Goal: Information Seeking & Learning: Learn about a topic

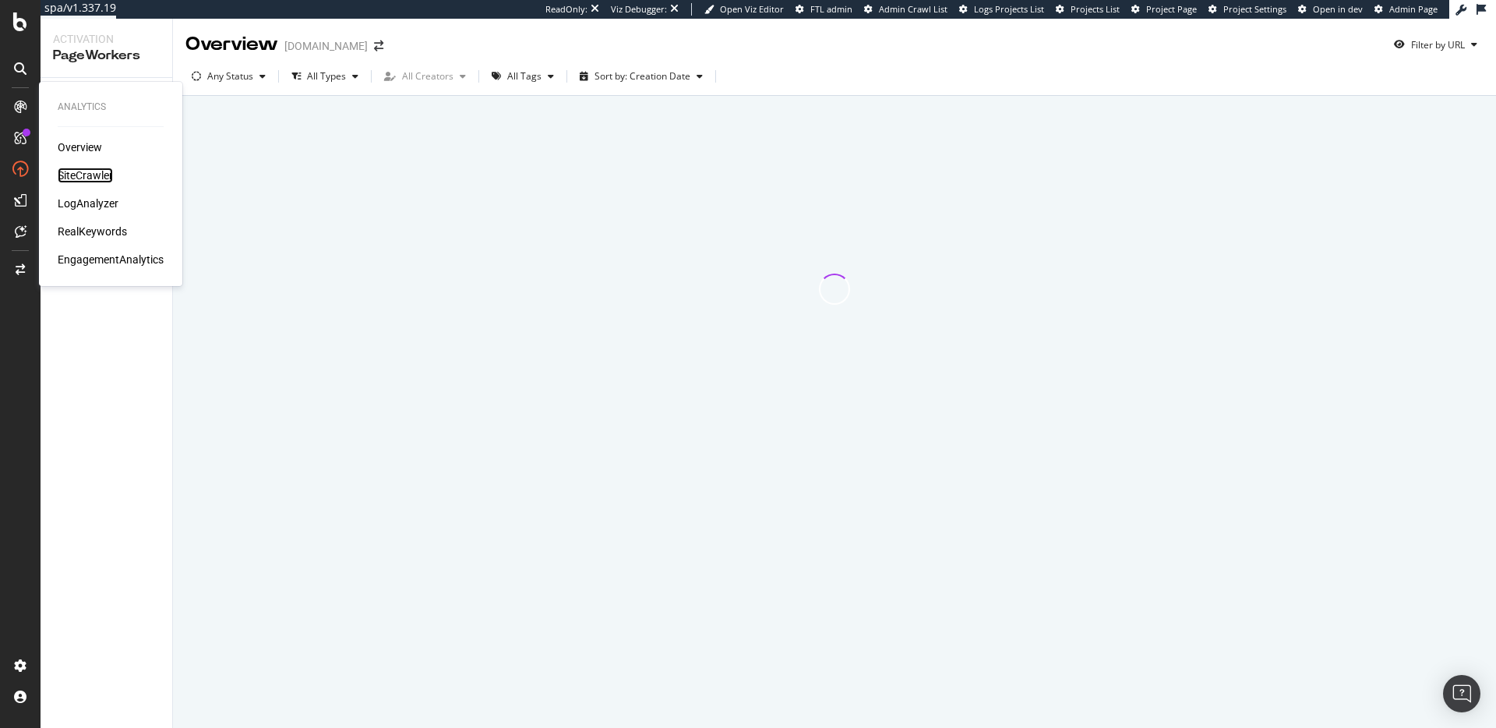
click at [64, 171] on div "SiteCrawler" at bounding box center [85, 176] width 55 height 16
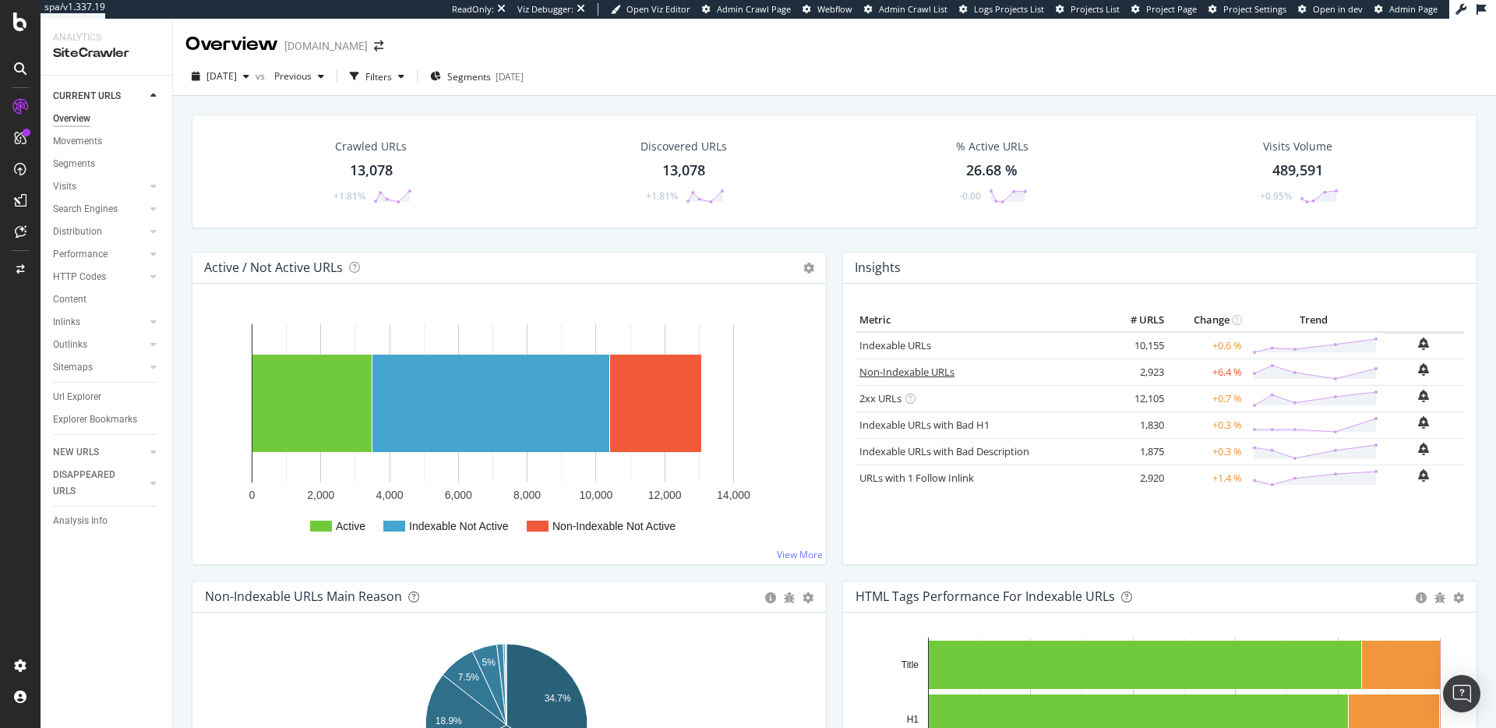
click at [918, 377] on link "Non-Indexable URLs" at bounding box center [907, 372] width 95 height 14
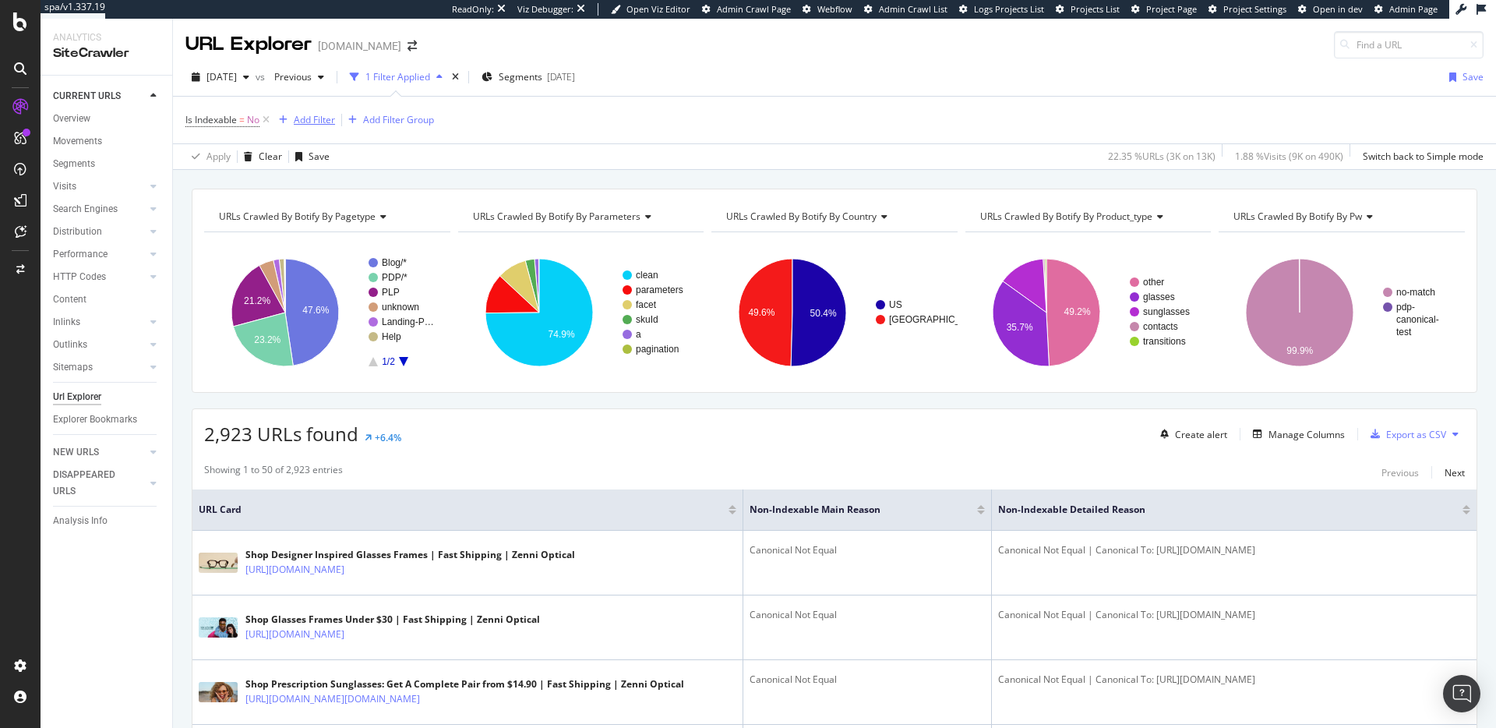
click at [302, 121] on div "Add Filter" at bounding box center [314, 119] width 41 height 13
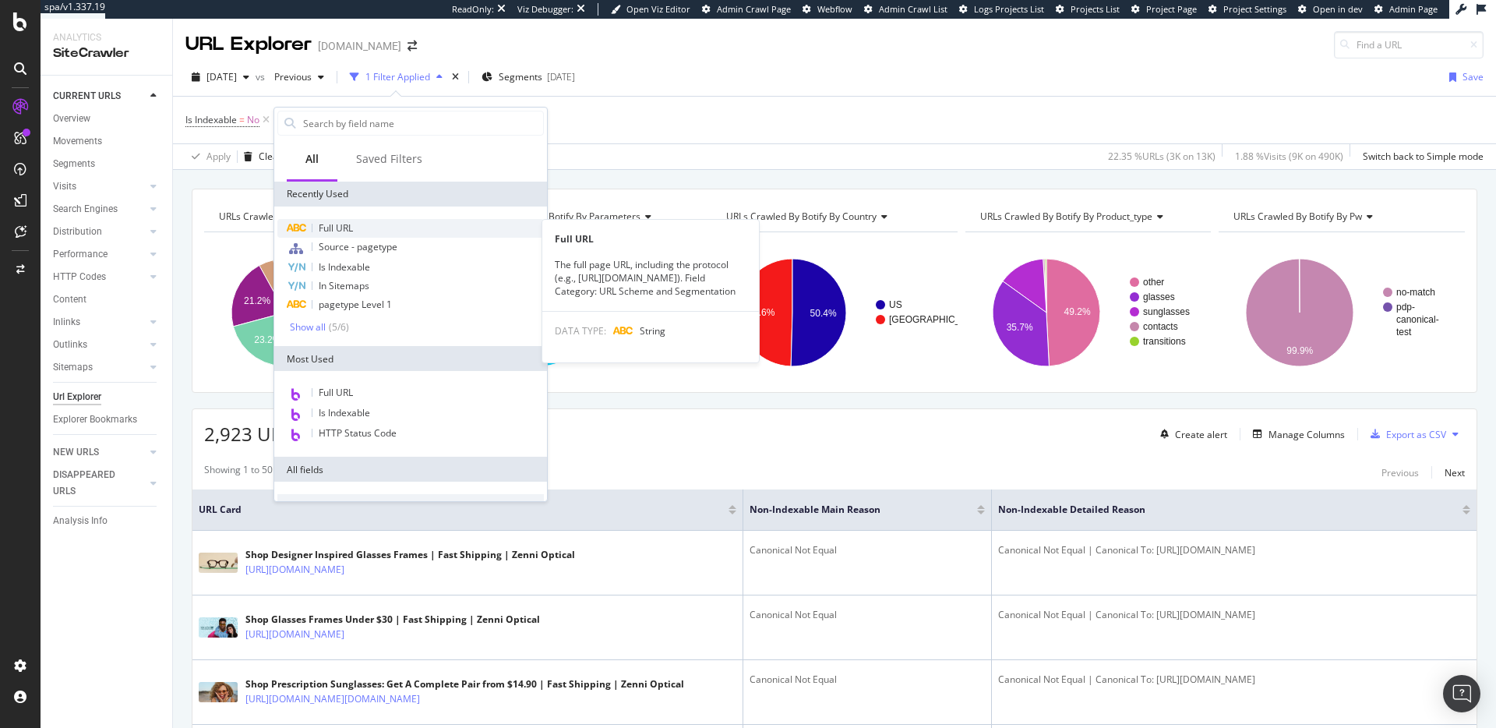
click at [348, 221] on span "Full URL" at bounding box center [336, 227] width 34 height 13
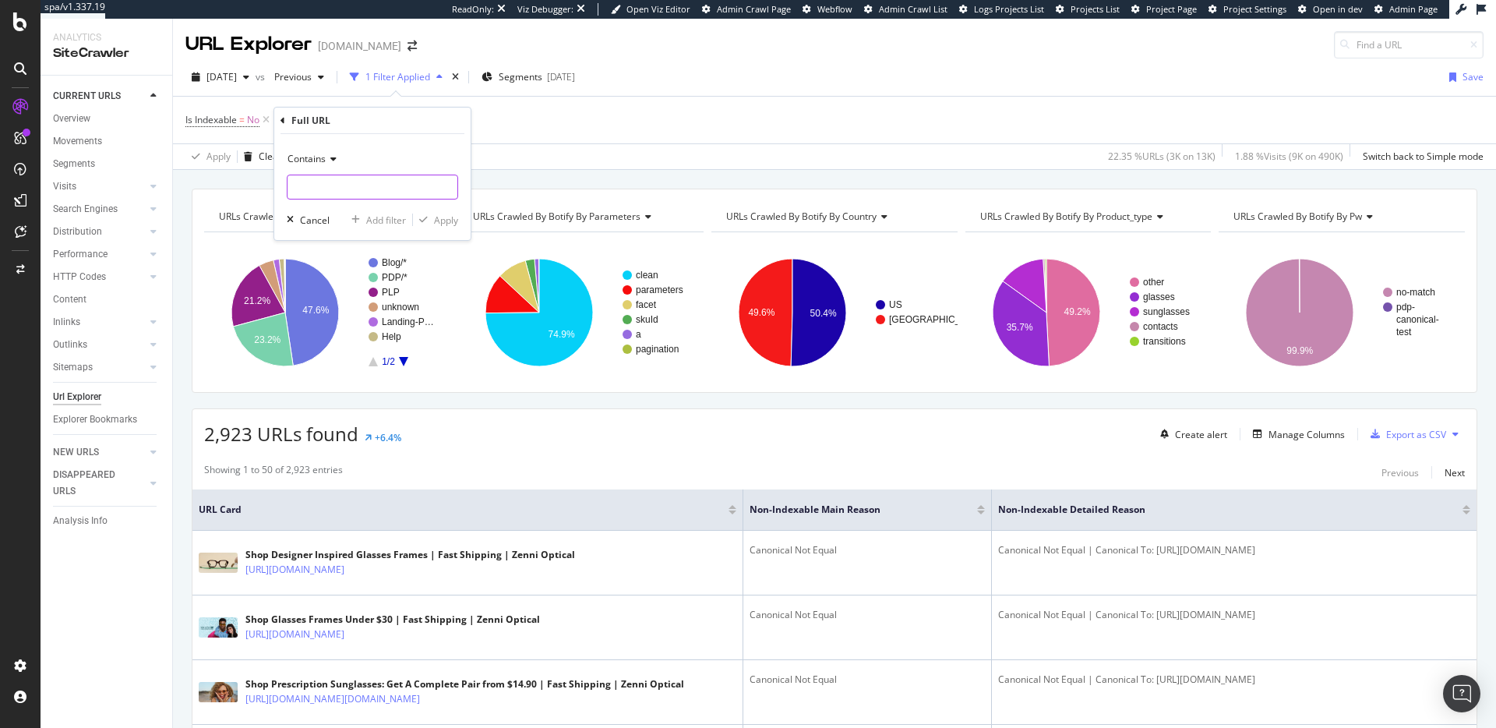
click at [381, 182] on input "text" at bounding box center [373, 187] width 170 height 25
type input "?"
click at [434, 216] on div "Apply" at bounding box center [446, 220] width 24 height 13
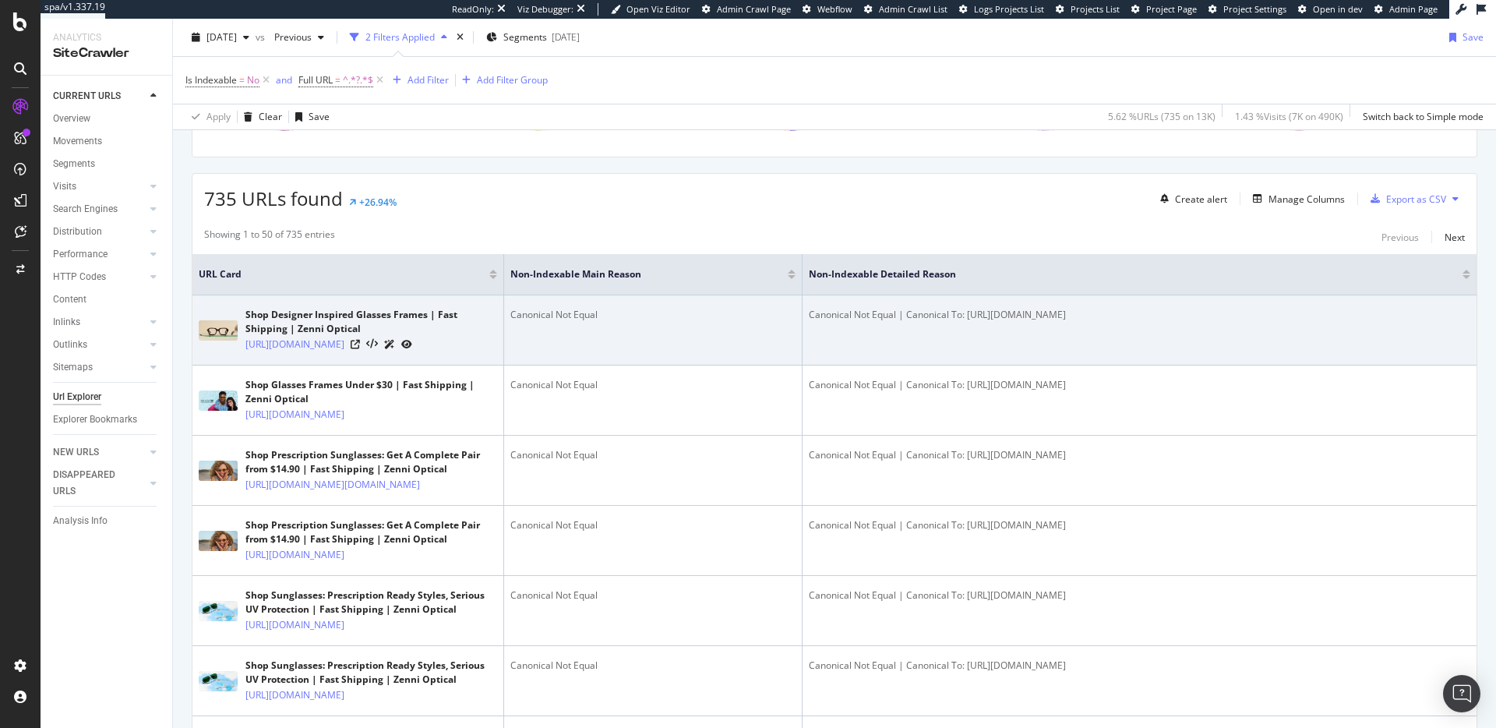
scroll to position [298, 0]
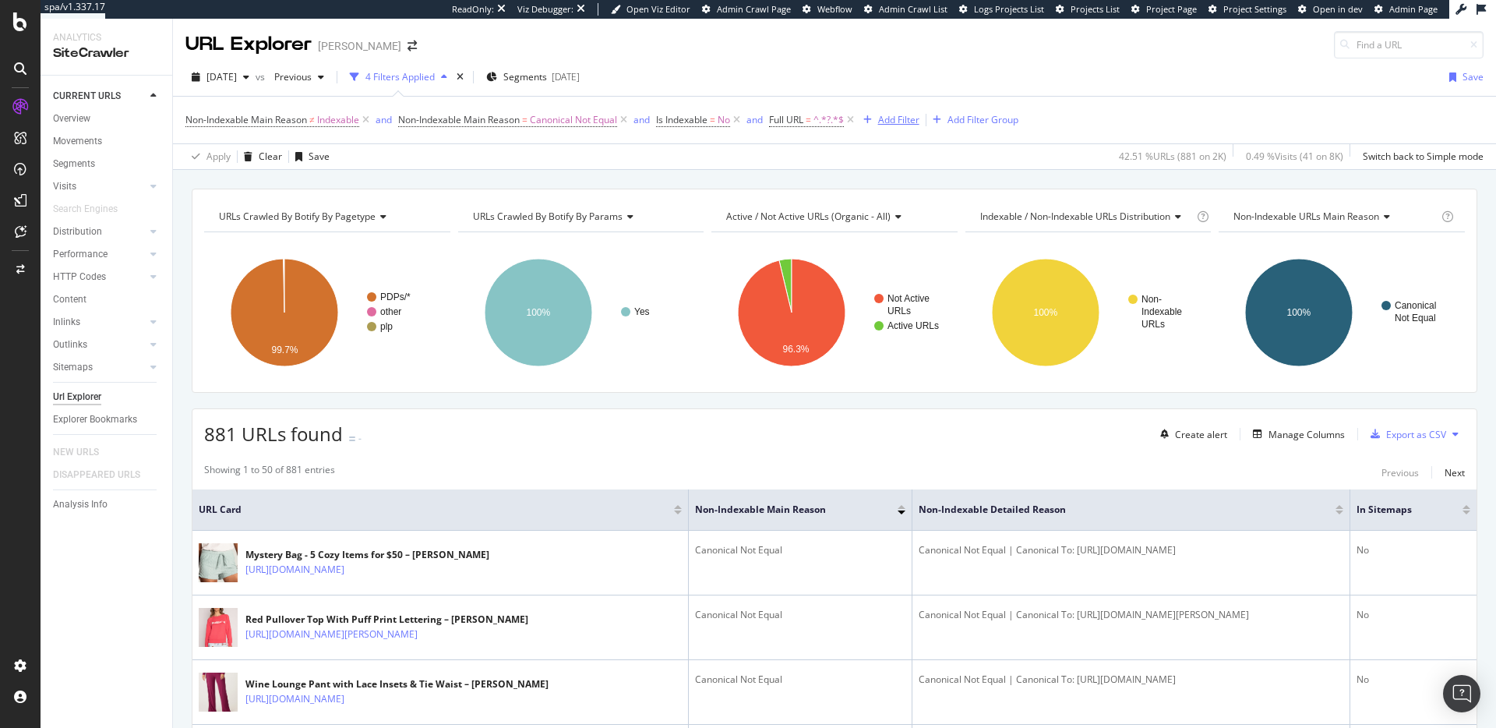
click at [630, 122] on icon at bounding box center [623, 120] width 13 height 16
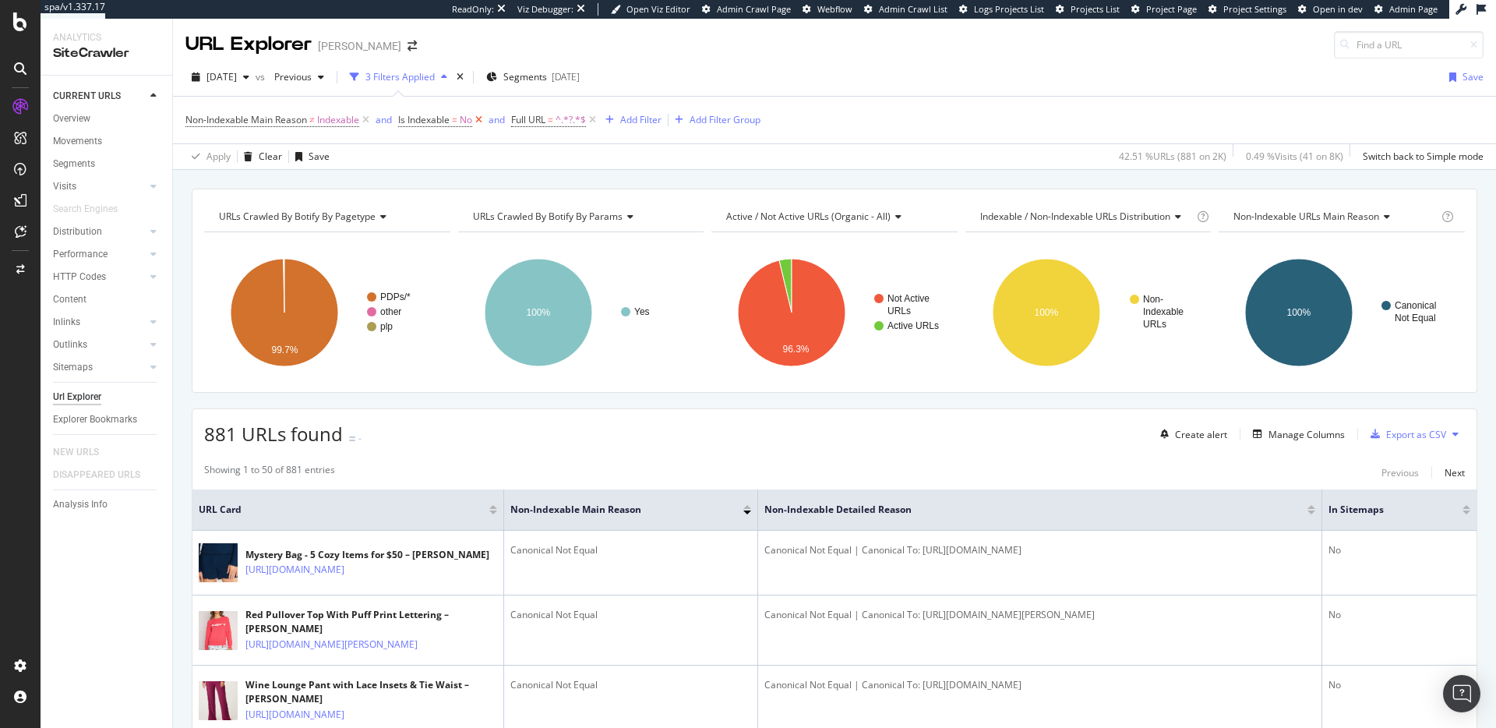
click at [481, 120] on icon at bounding box center [478, 120] width 13 height 16
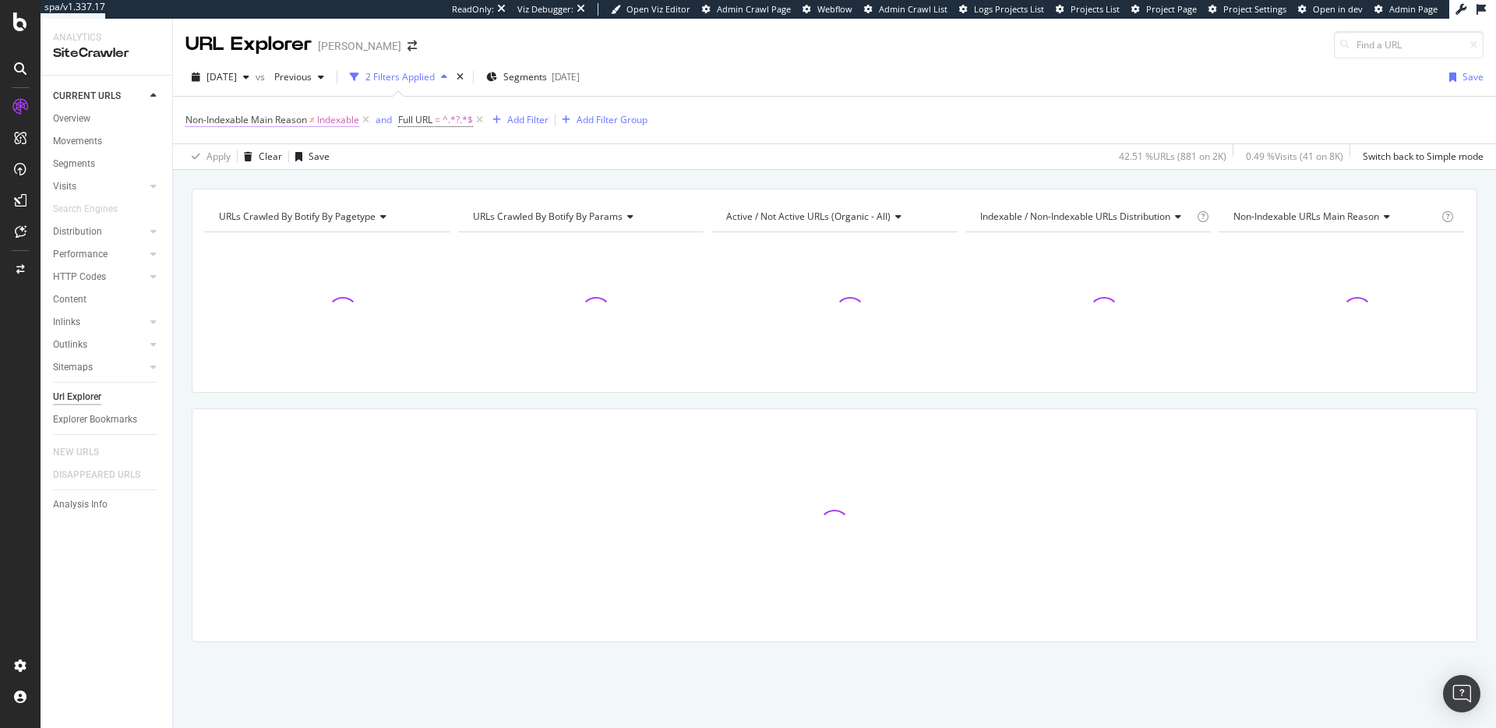
click at [339, 122] on span "Indexable" at bounding box center [338, 120] width 42 height 22
click at [410, 171] on div "URLs Crawled By Botify By pagetype Chart (by Value) Table Expand Export as CSV …" at bounding box center [834, 188] width 1323 height 37
click at [365, 122] on icon at bounding box center [365, 120] width 13 height 16
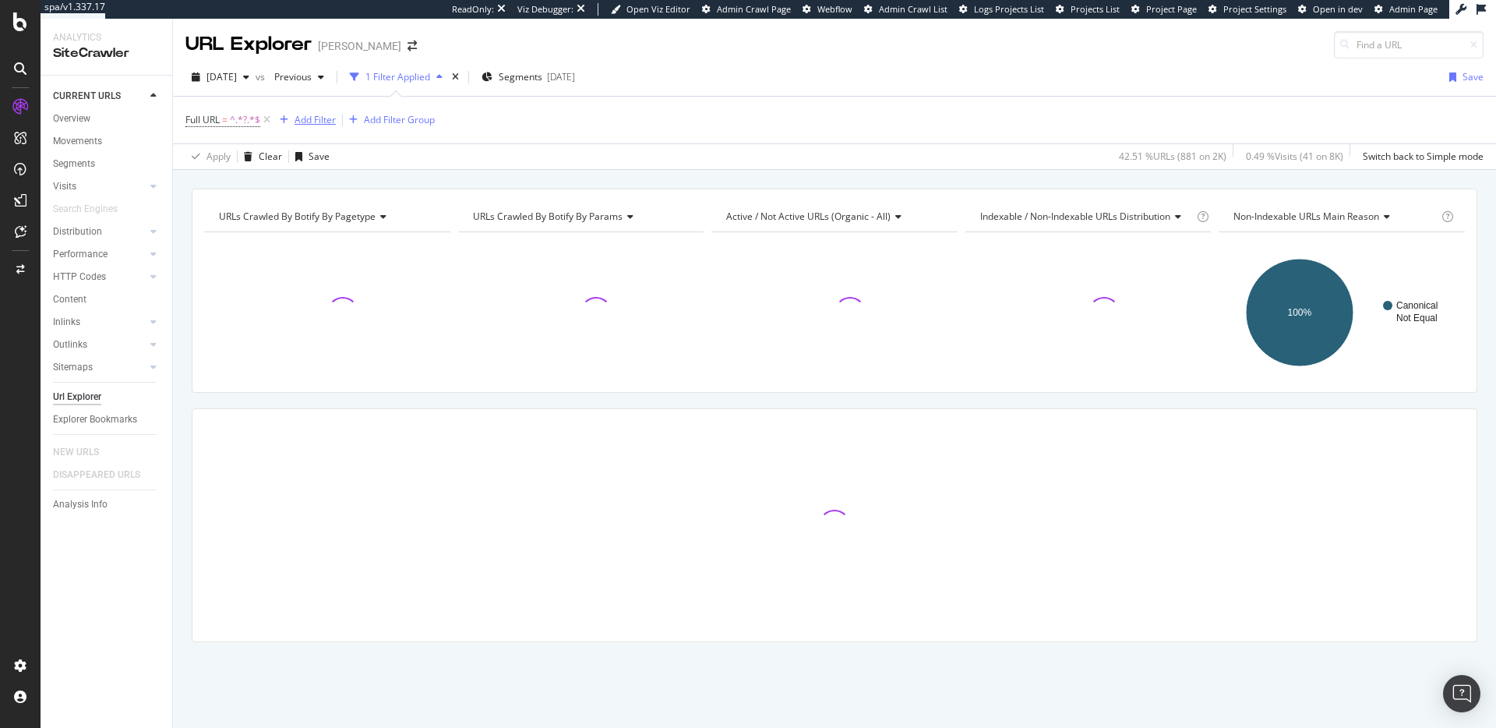
click at [313, 118] on div "Add Filter" at bounding box center [315, 119] width 41 height 13
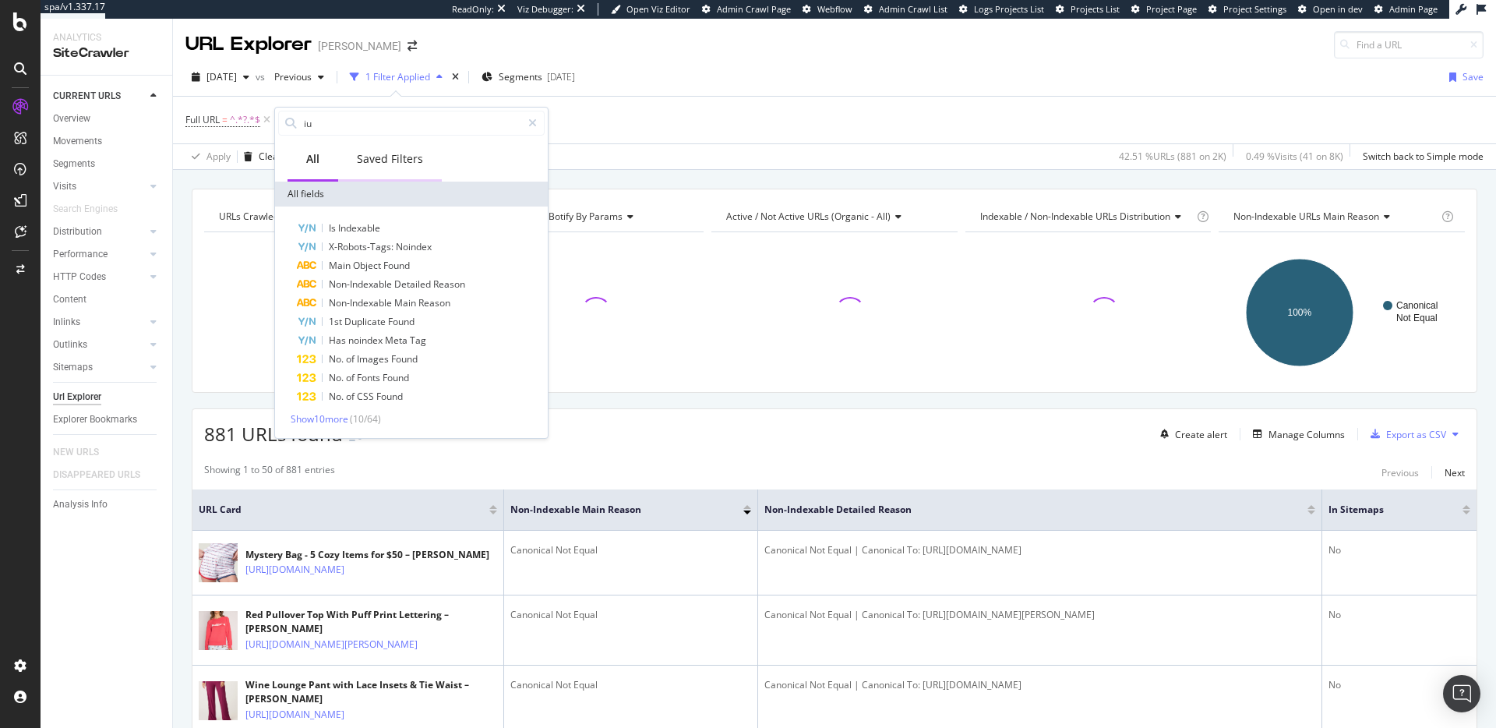
type input "i"
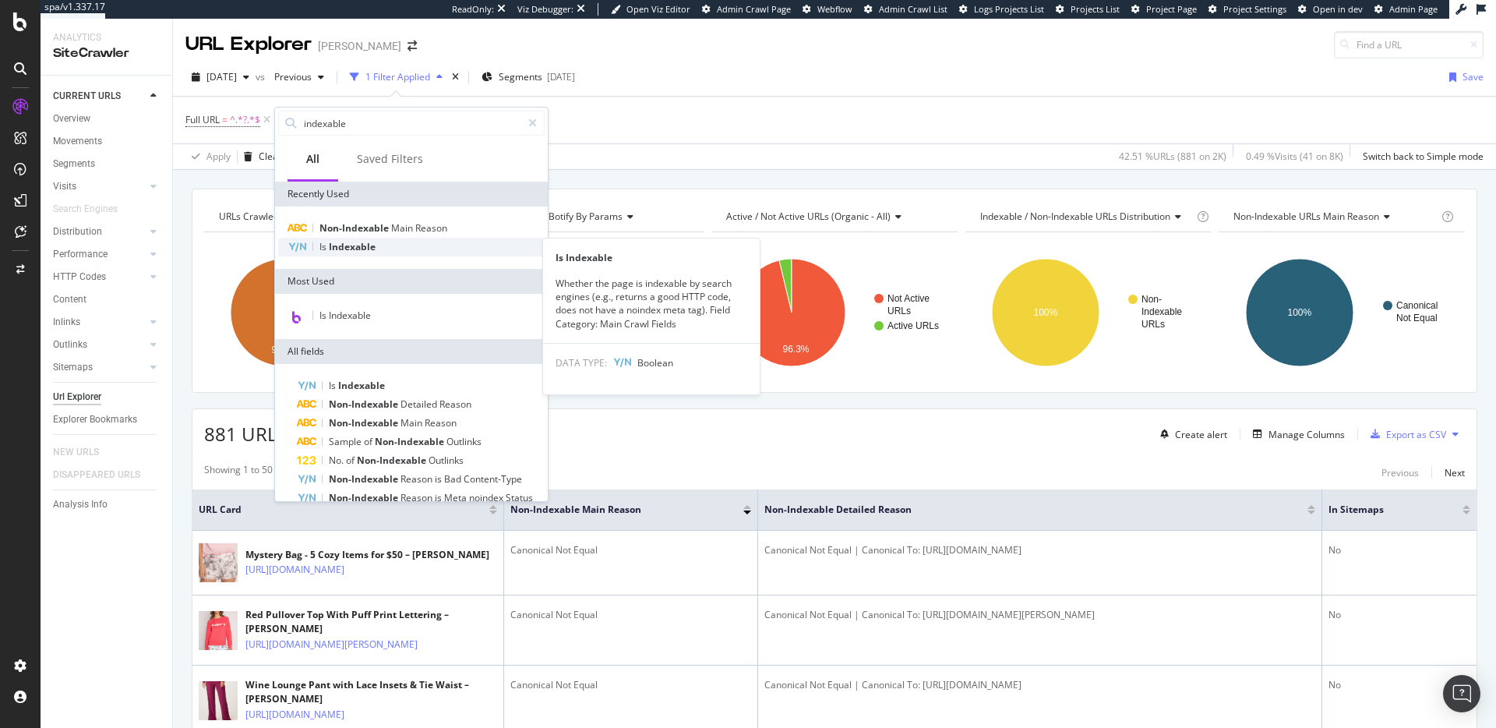
type input "indexable"
click at [418, 238] on div "Is Indexable" at bounding box center [411, 247] width 267 height 19
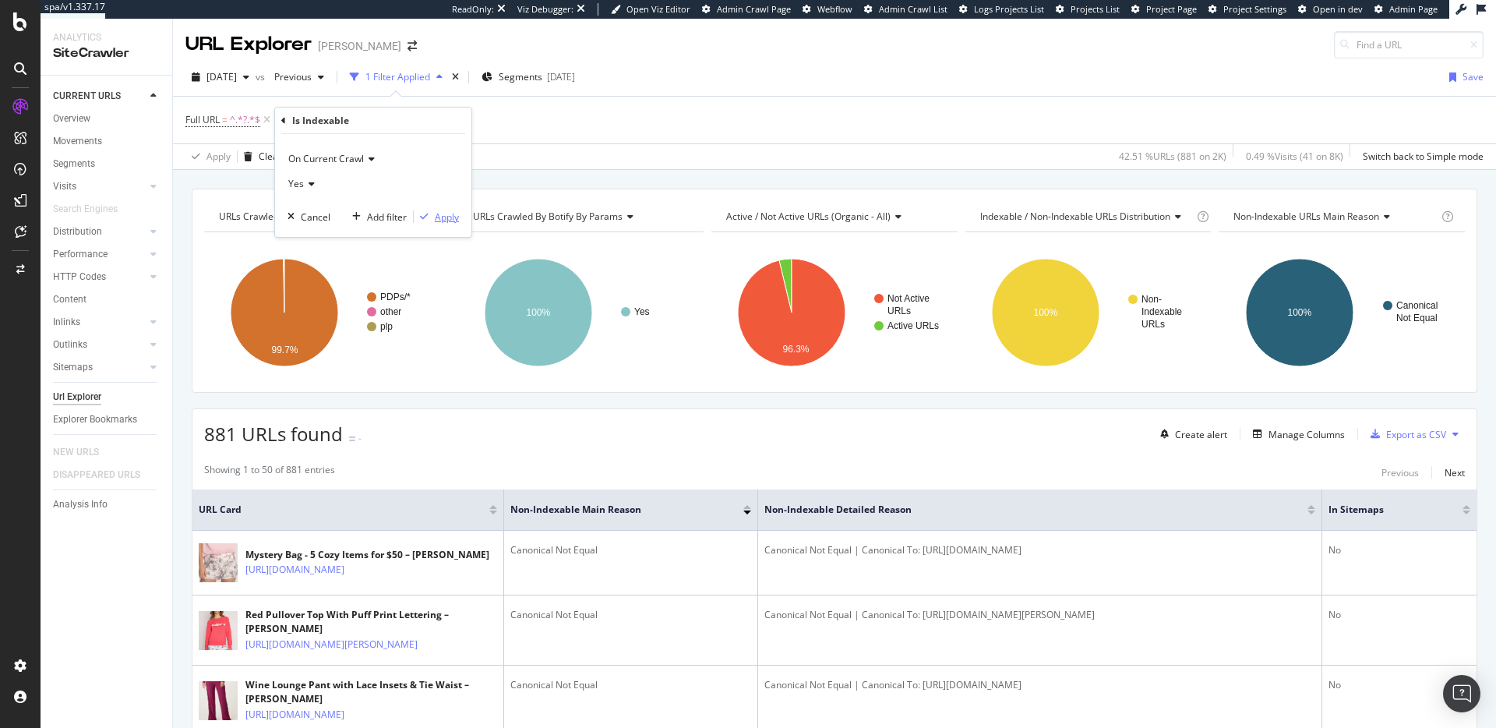
click at [440, 215] on div "Apply" at bounding box center [447, 216] width 24 height 13
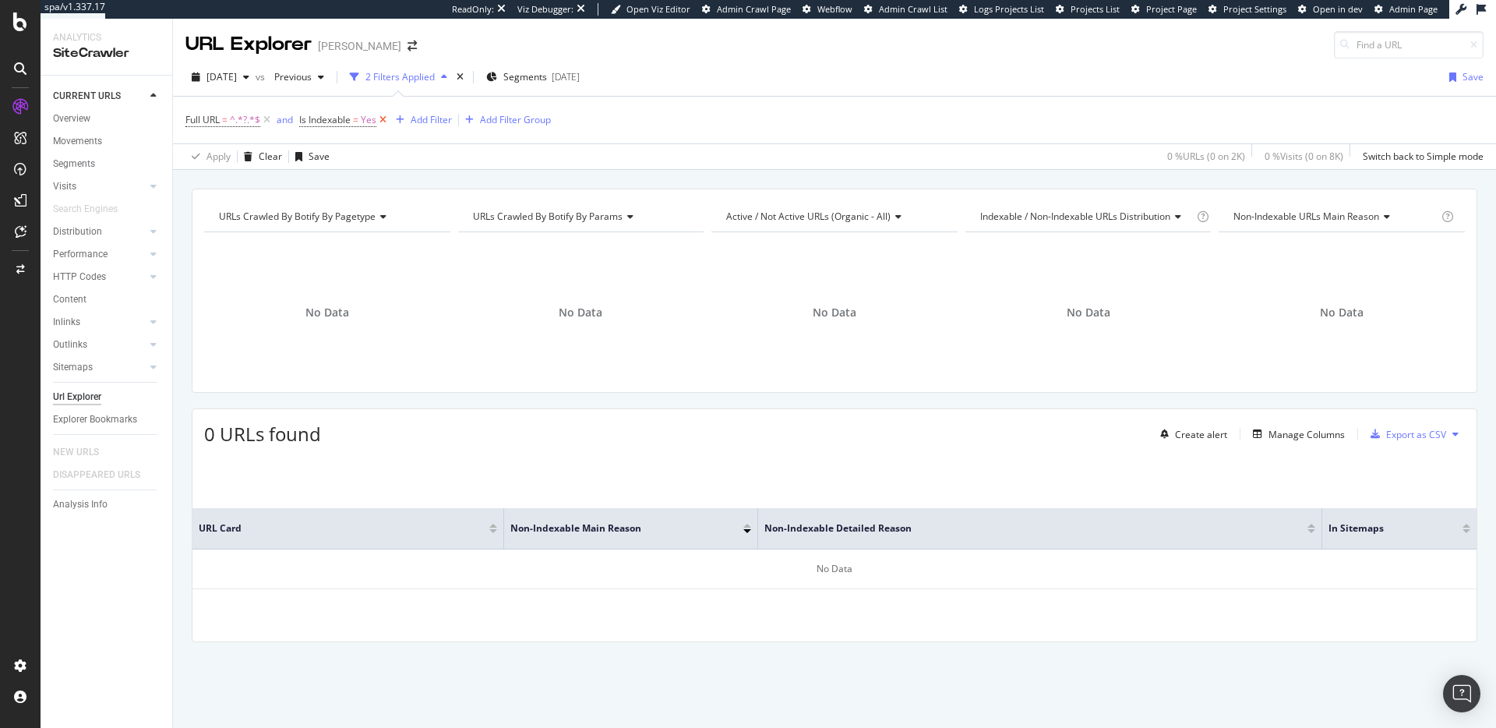
click at [383, 122] on icon at bounding box center [382, 120] width 13 height 16
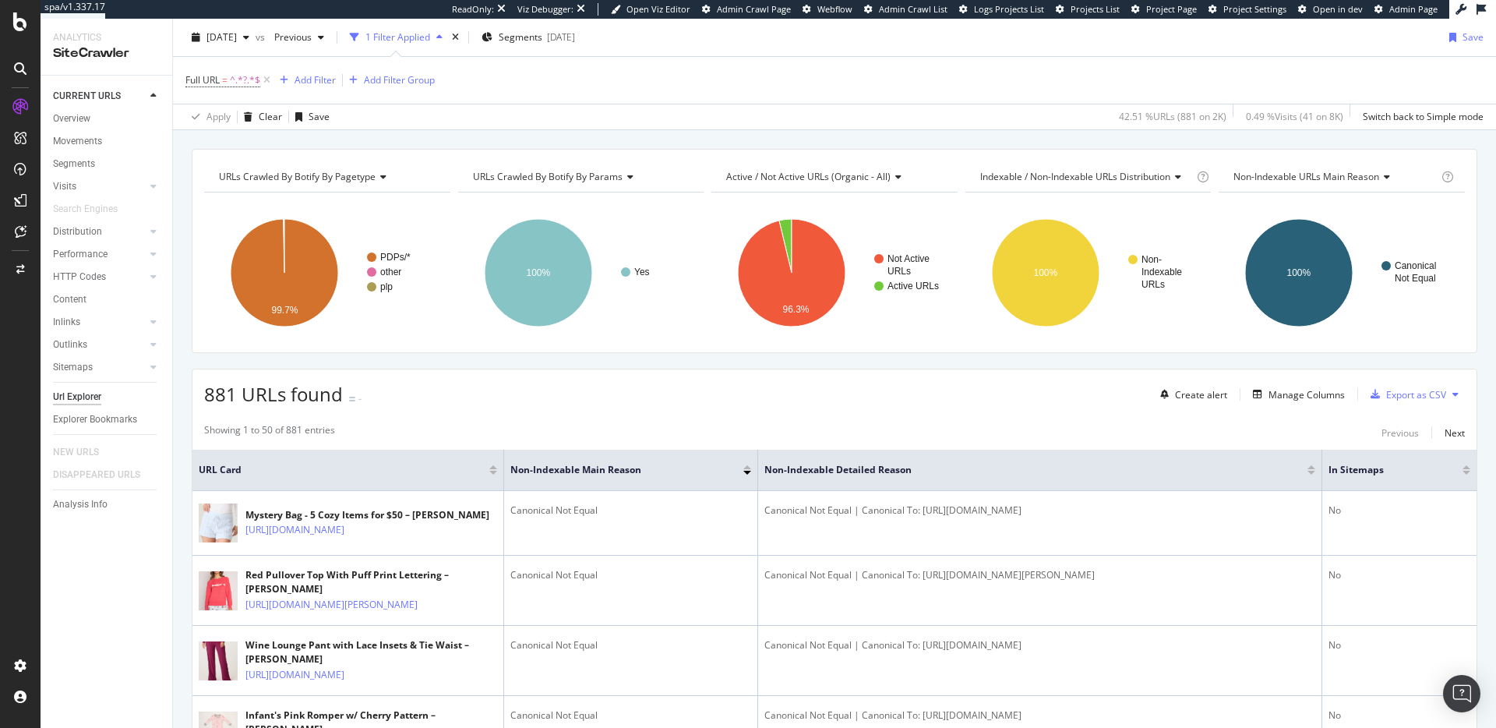
scroll to position [60, 0]
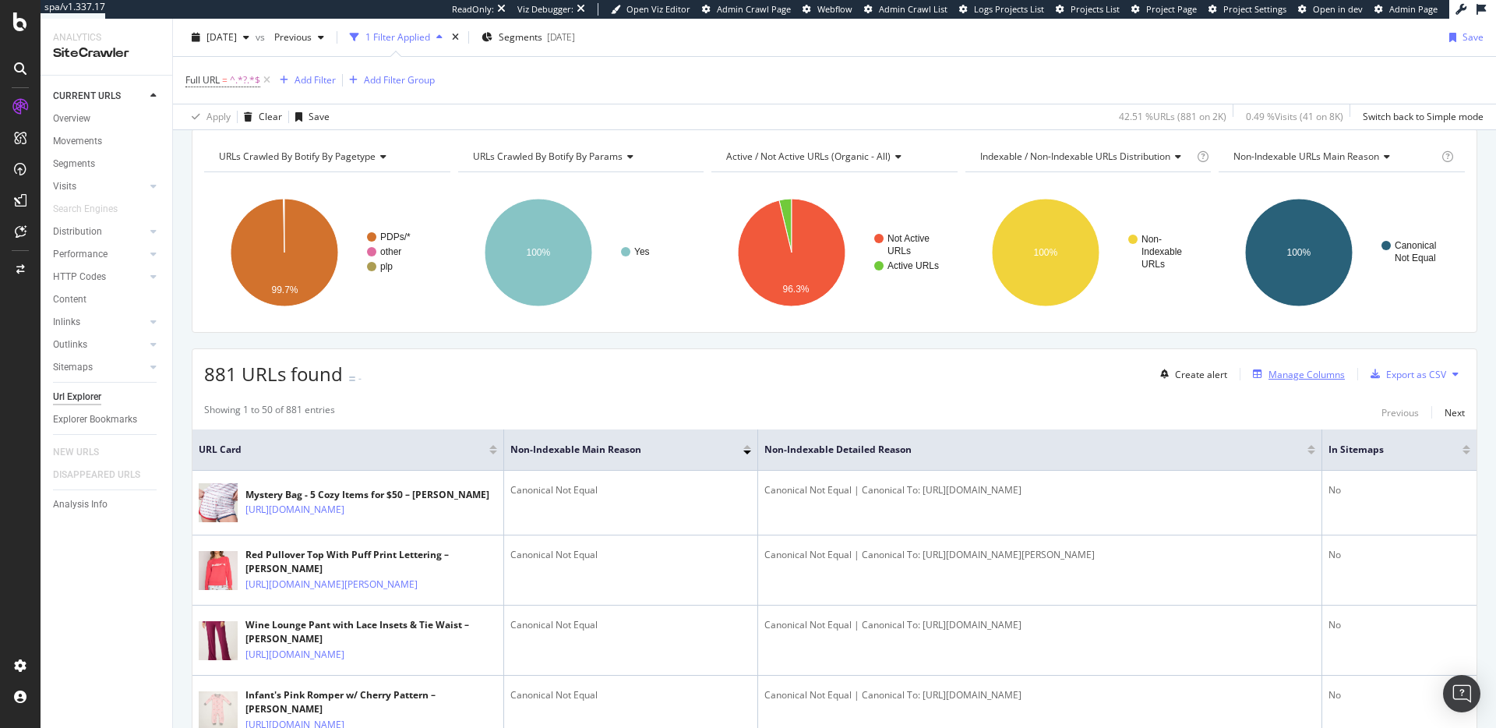
click at [1291, 377] on div "Manage Columns" at bounding box center [1307, 374] width 76 height 13
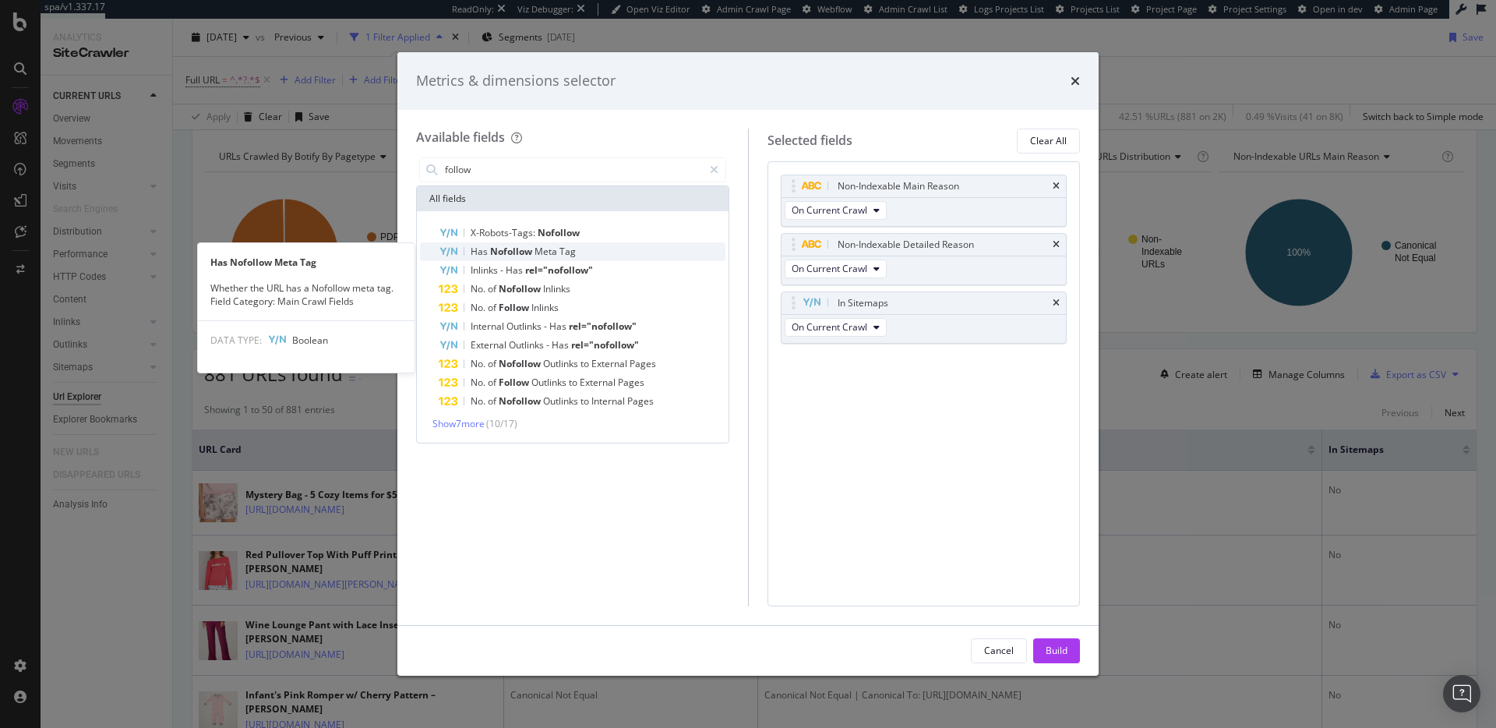
type input "follow"
click at [539, 254] on span "Meta" at bounding box center [547, 251] width 25 height 13
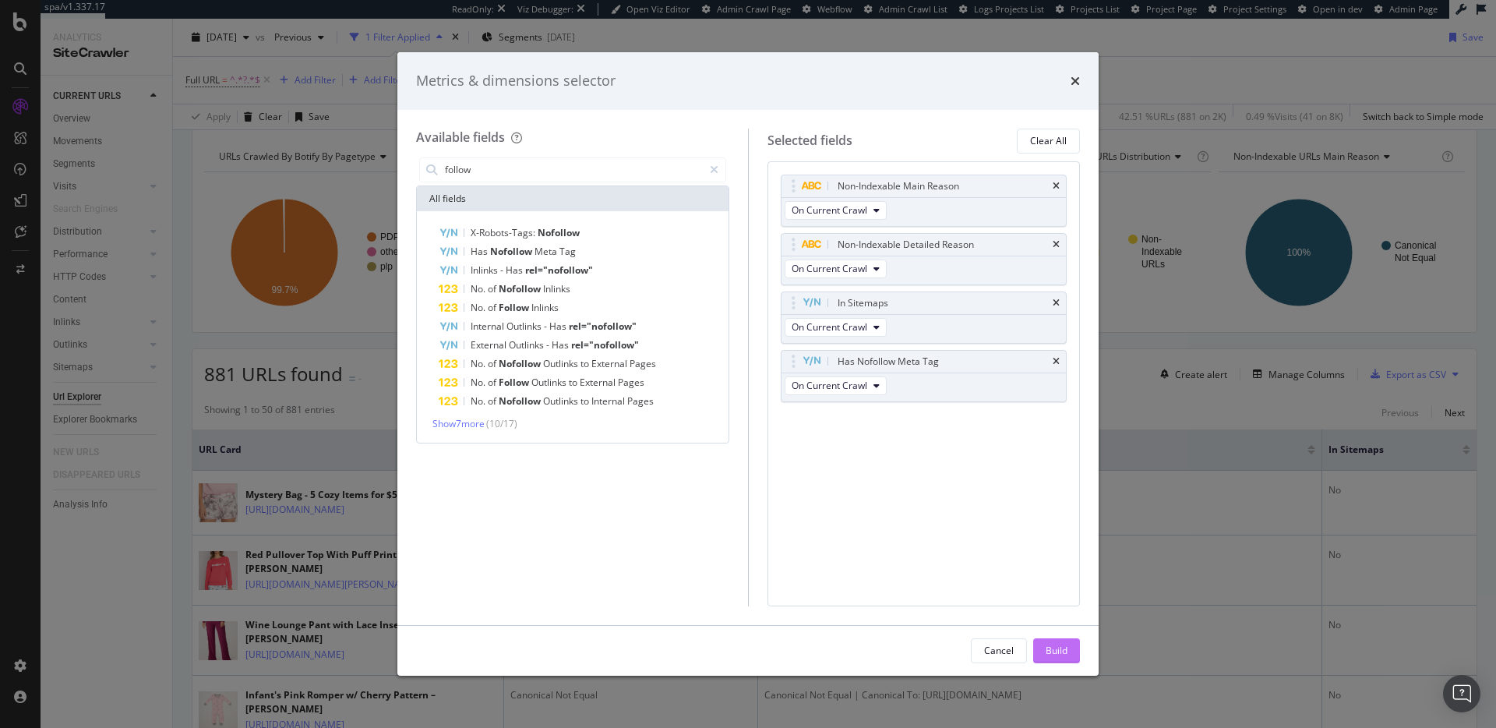
click at [1068, 644] on button "Build" at bounding box center [1056, 650] width 47 height 25
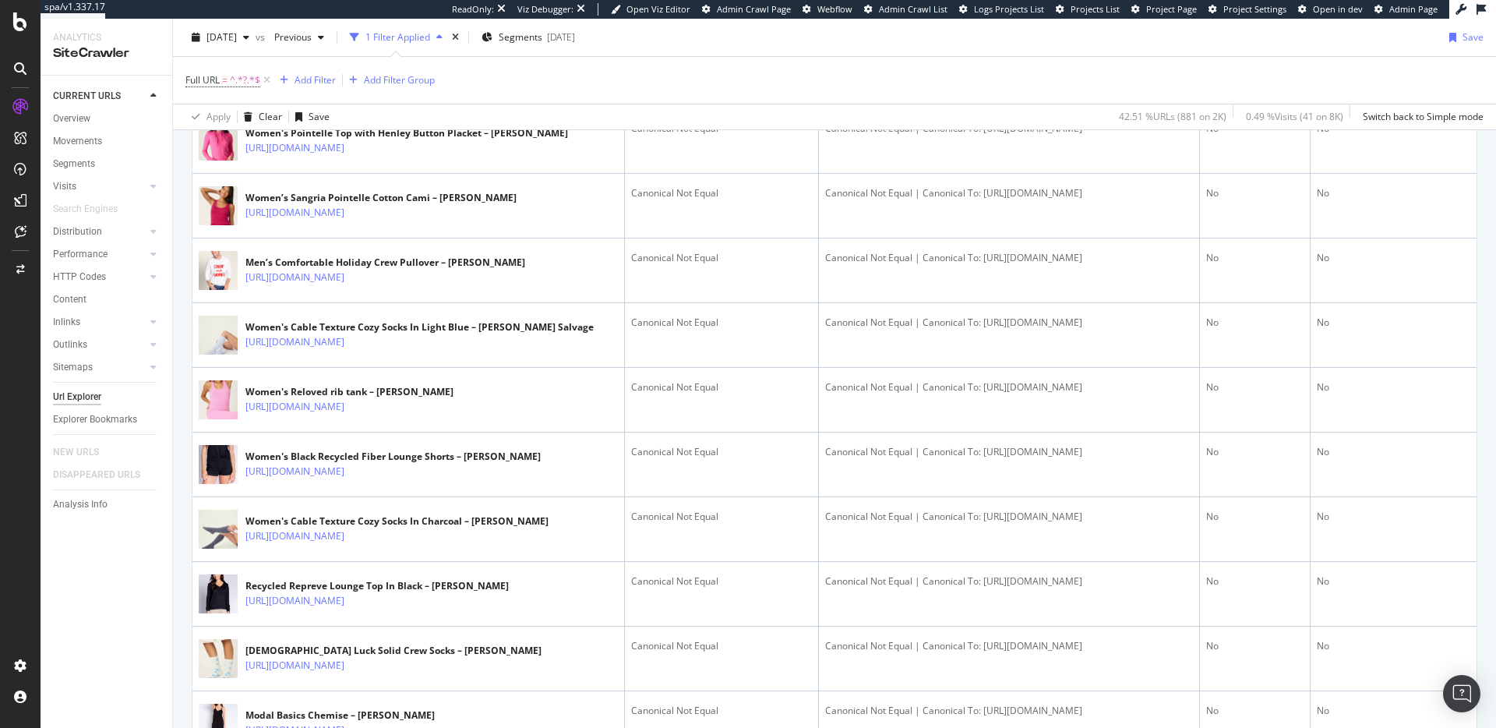
scroll to position [829, 0]
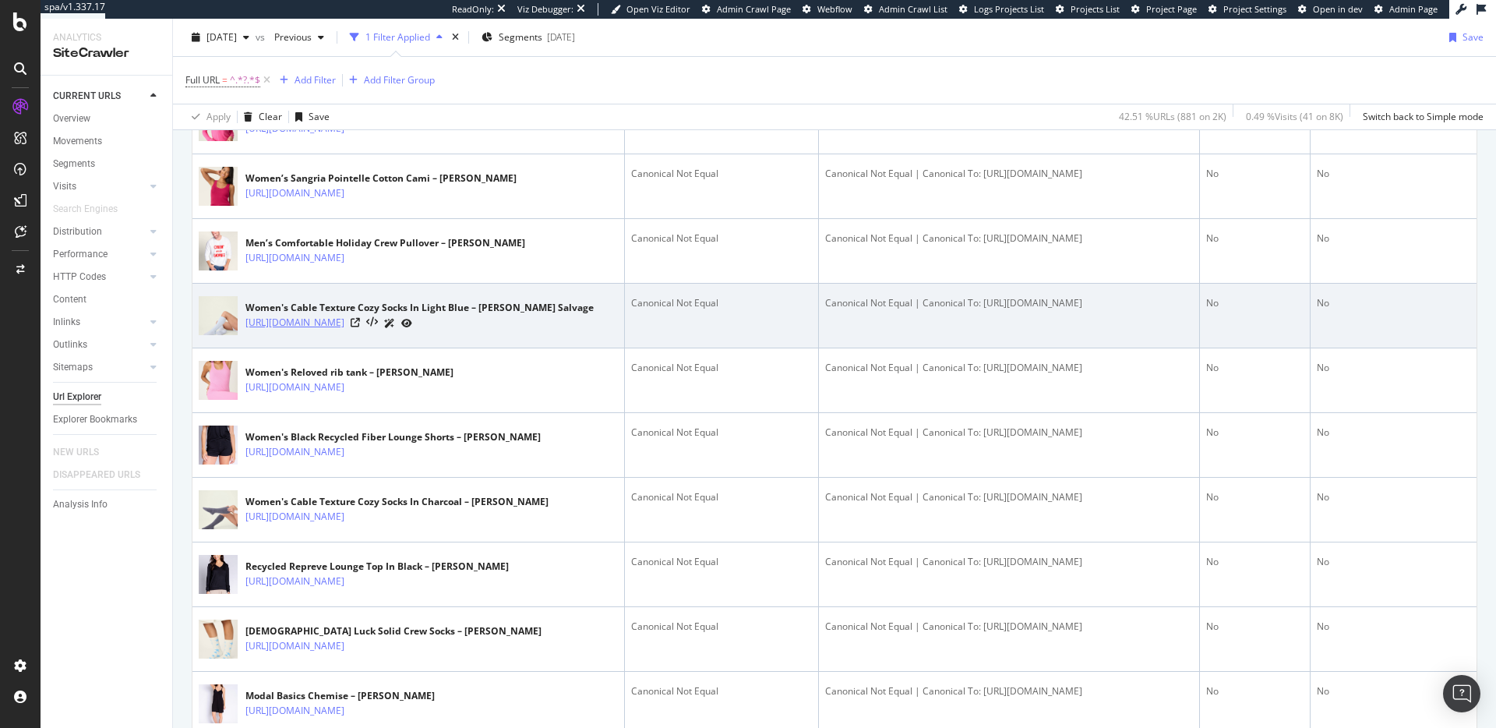
click at [344, 330] on link "https://www.pjsalvage.com/products/chenille-cozy-cable-knee-socks-1?variant=521…" at bounding box center [294, 323] width 99 height 16
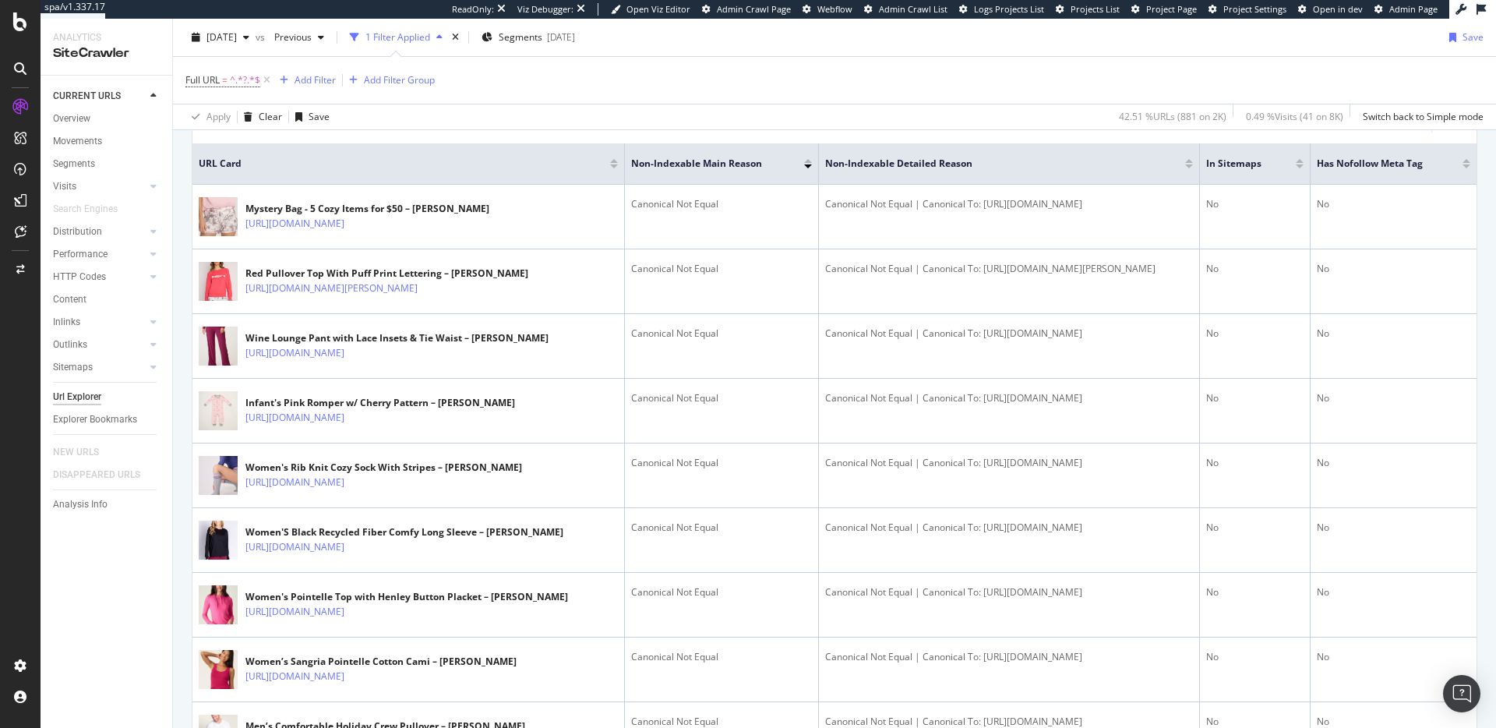
scroll to position [0, 0]
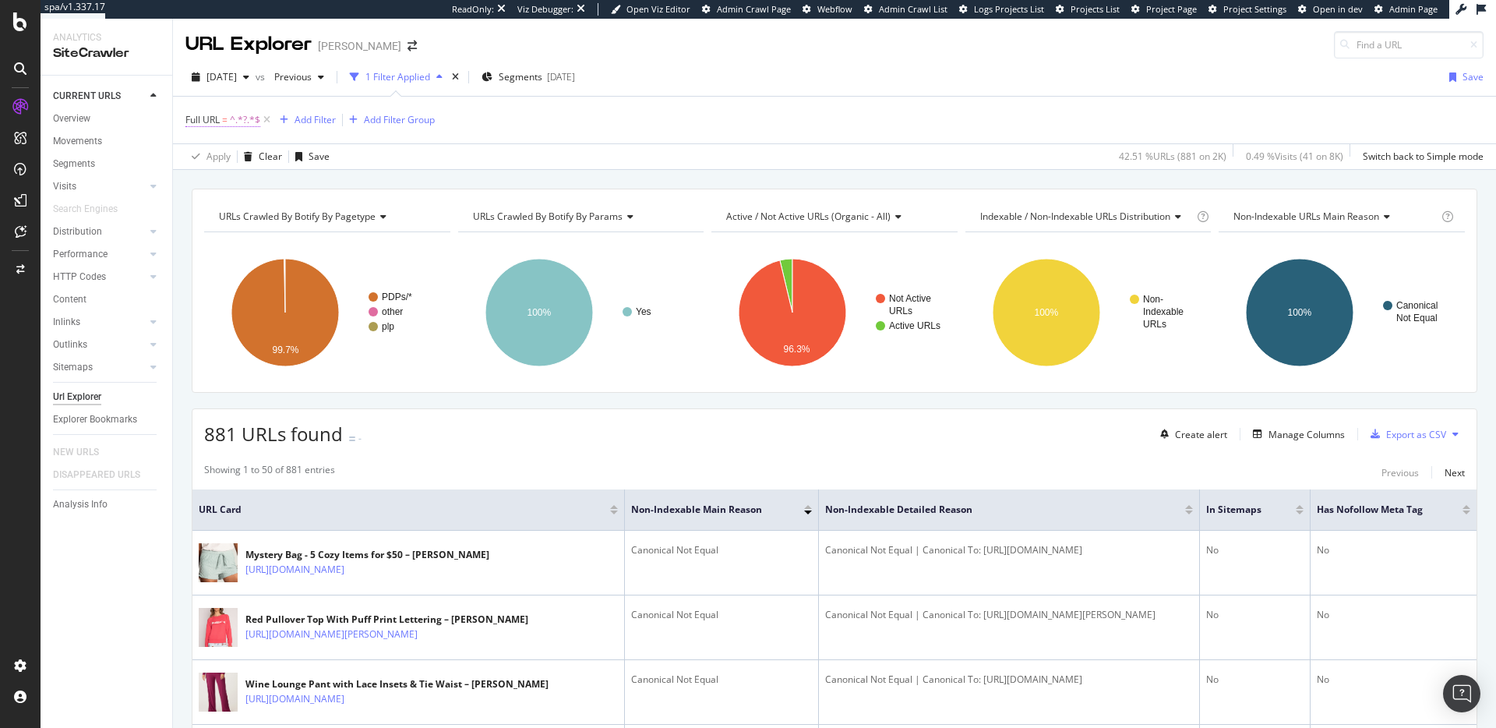
click at [243, 118] on span "^.*?.*$" at bounding box center [245, 120] width 30 height 22
click at [237, 157] on span "Contains" at bounding box center [219, 156] width 38 height 13
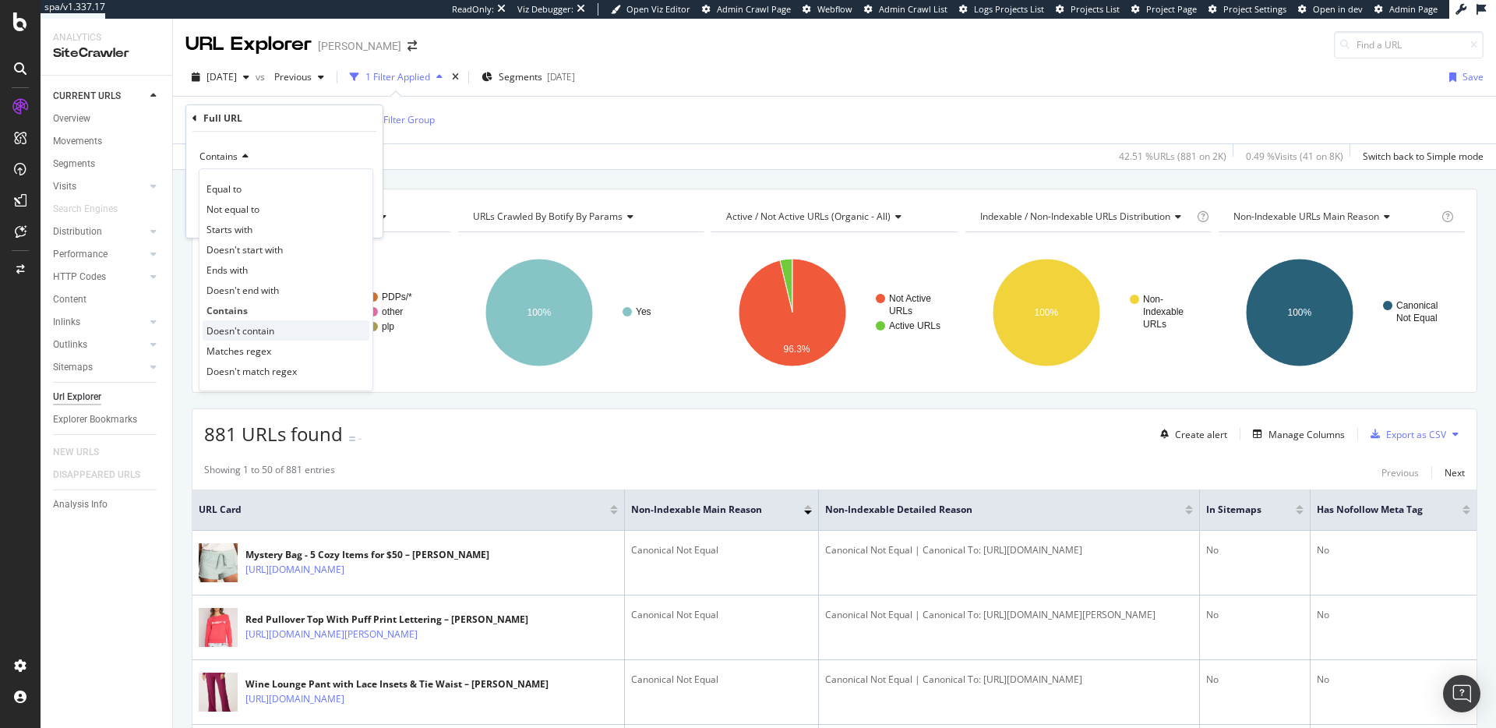
click at [261, 324] on span "Doesn't contain" at bounding box center [241, 330] width 68 height 13
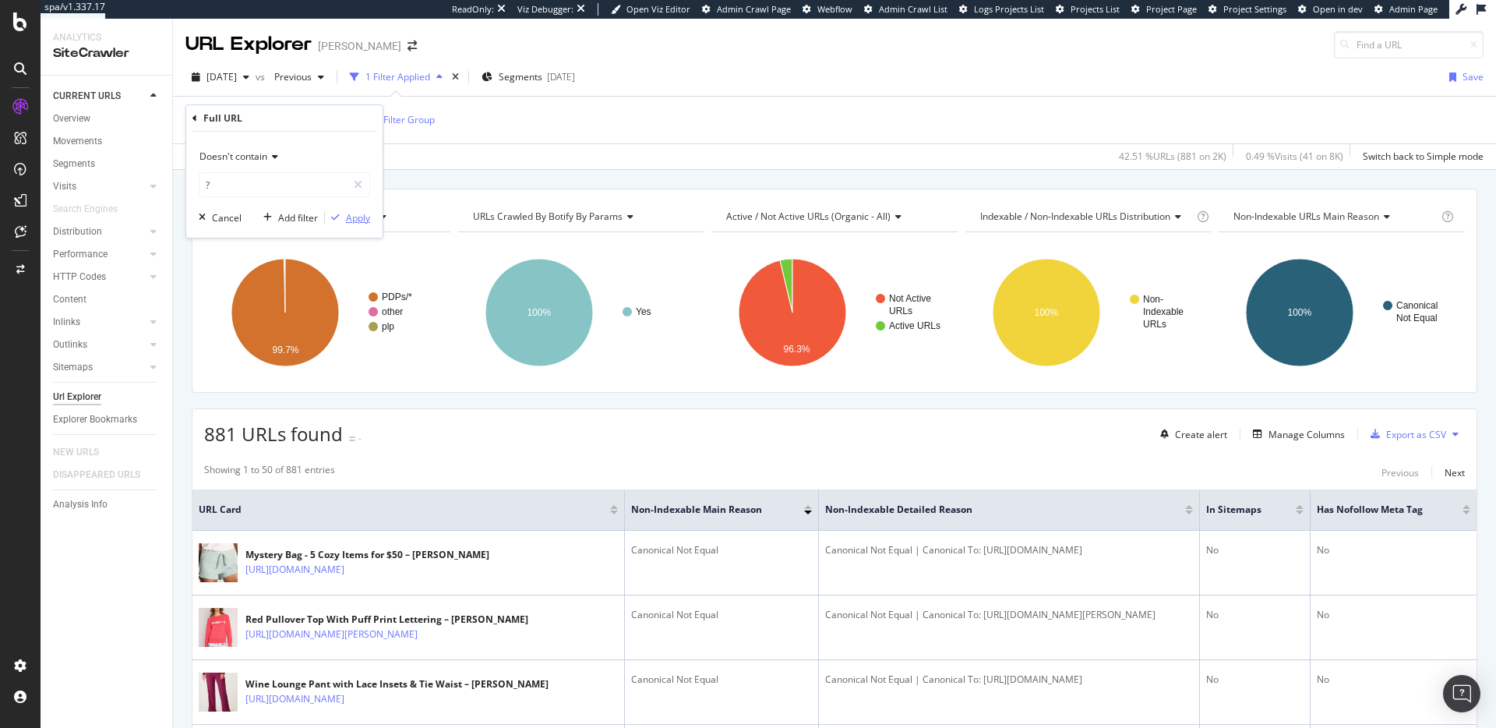
click at [357, 219] on div "Apply" at bounding box center [358, 217] width 24 height 13
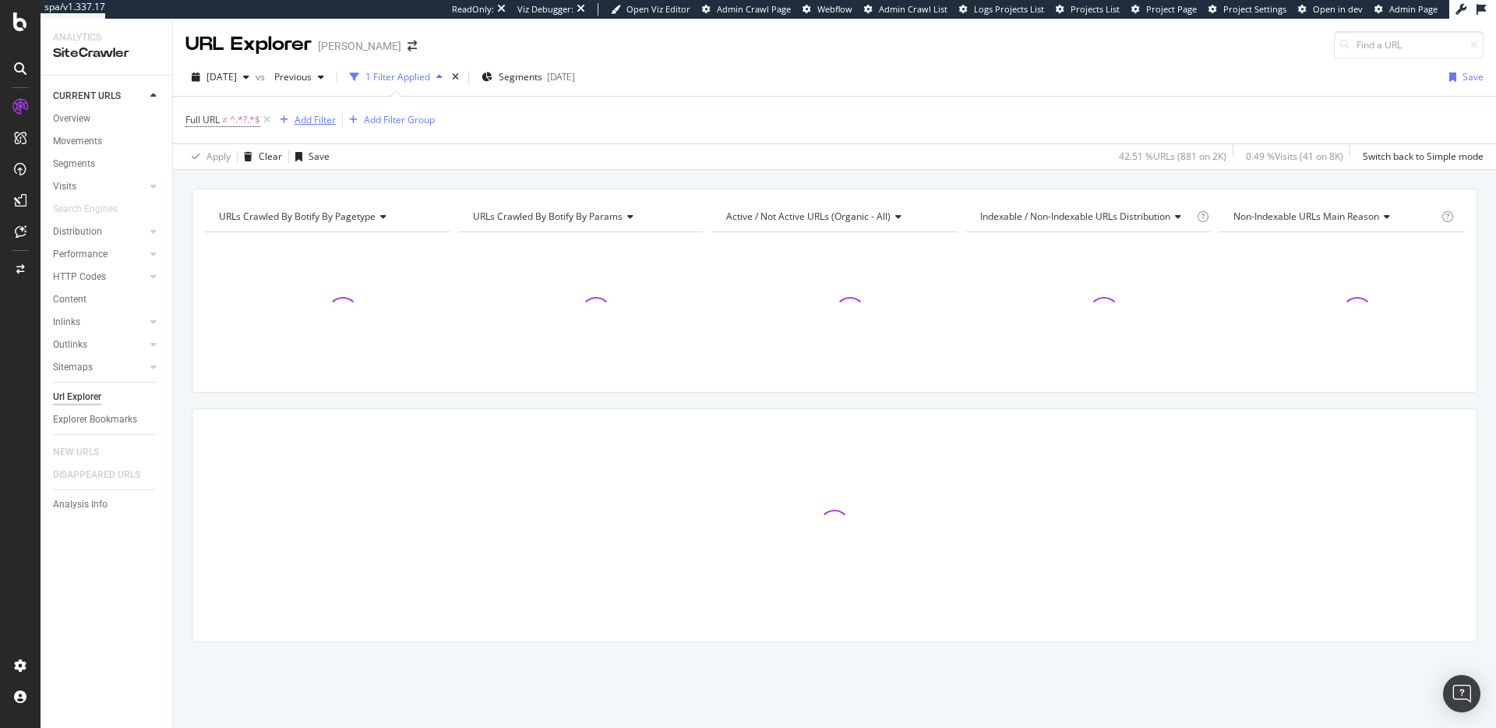
click at [332, 114] on div "Add Filter" at bounding box center [315, 119] width 41 height 13
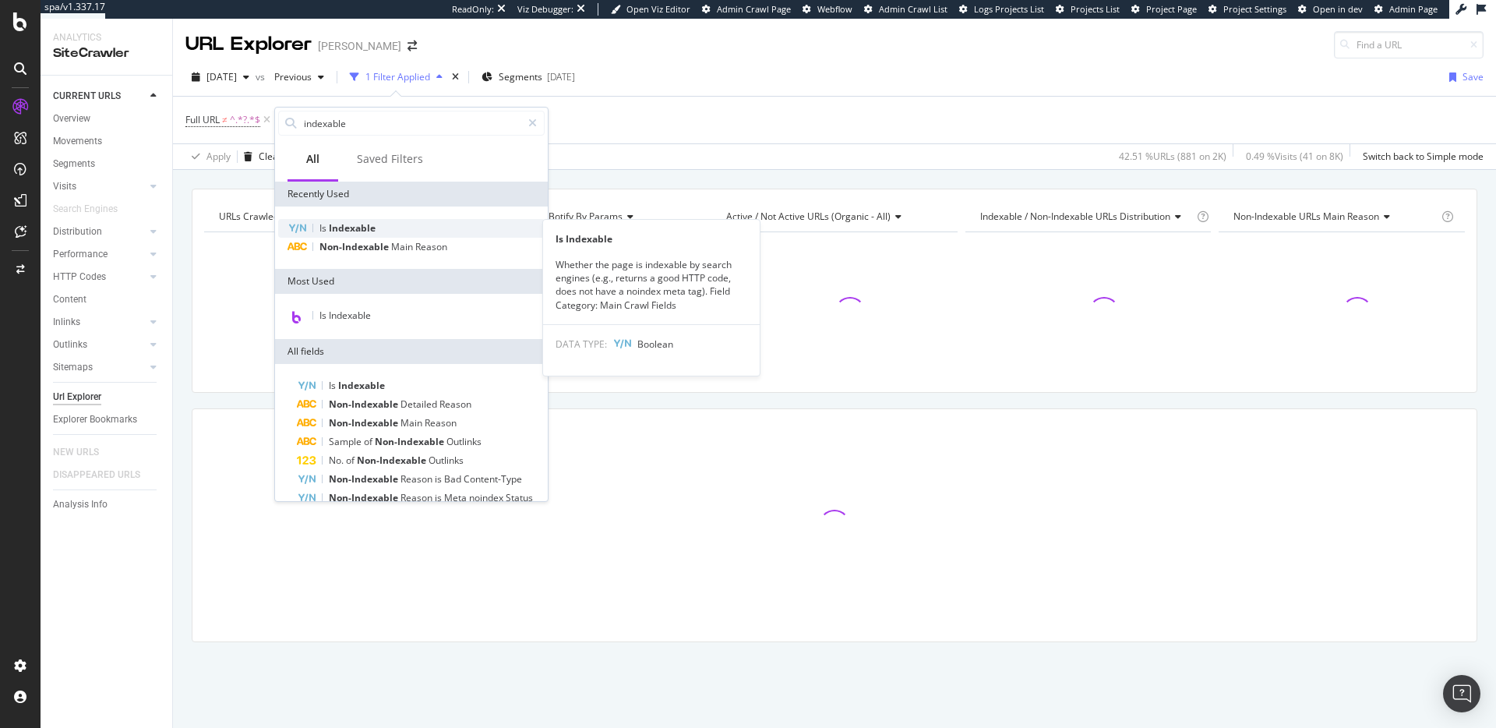
click at [352, 228] on span "Indexable" at bounding box center [352, 227] width 47 height 13
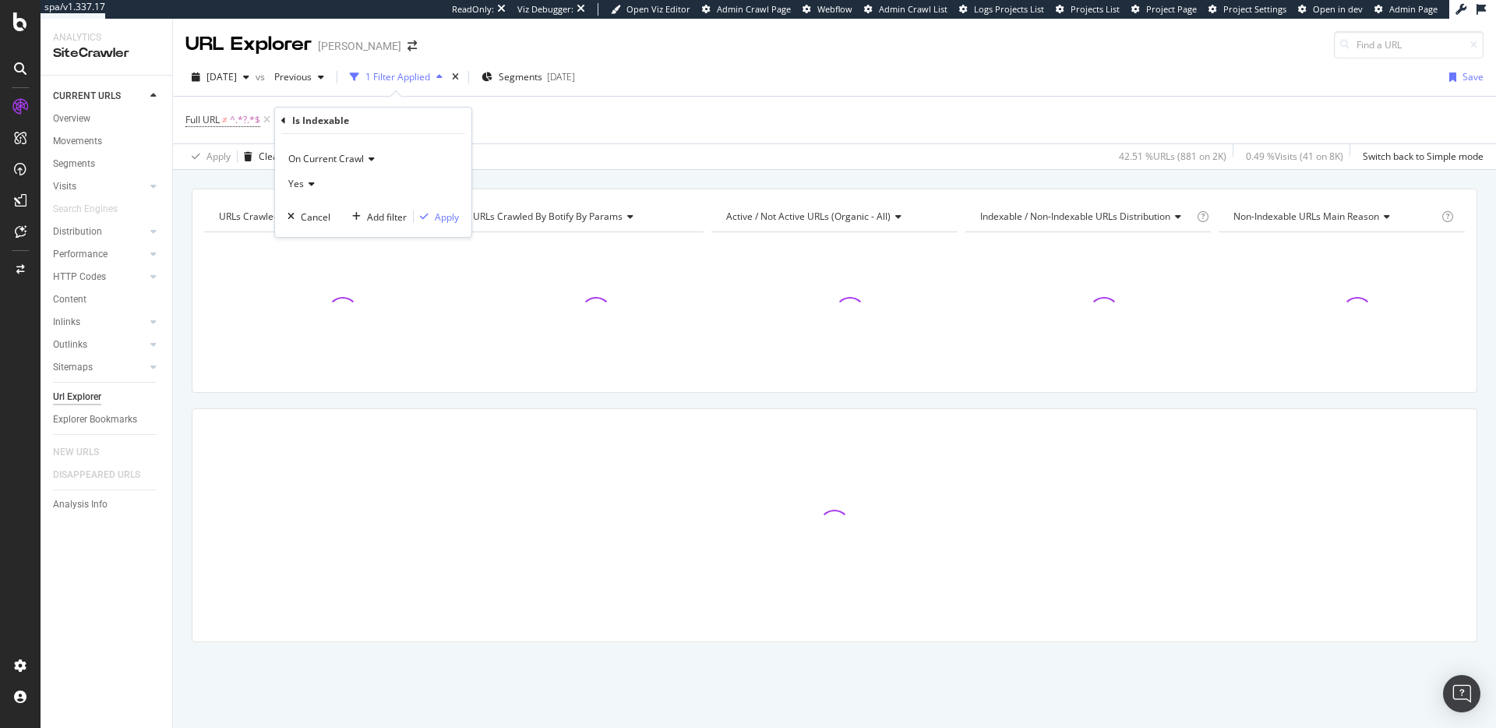
click at [309, 184] on icon at bounding box center [309, 183] width 11 height 9
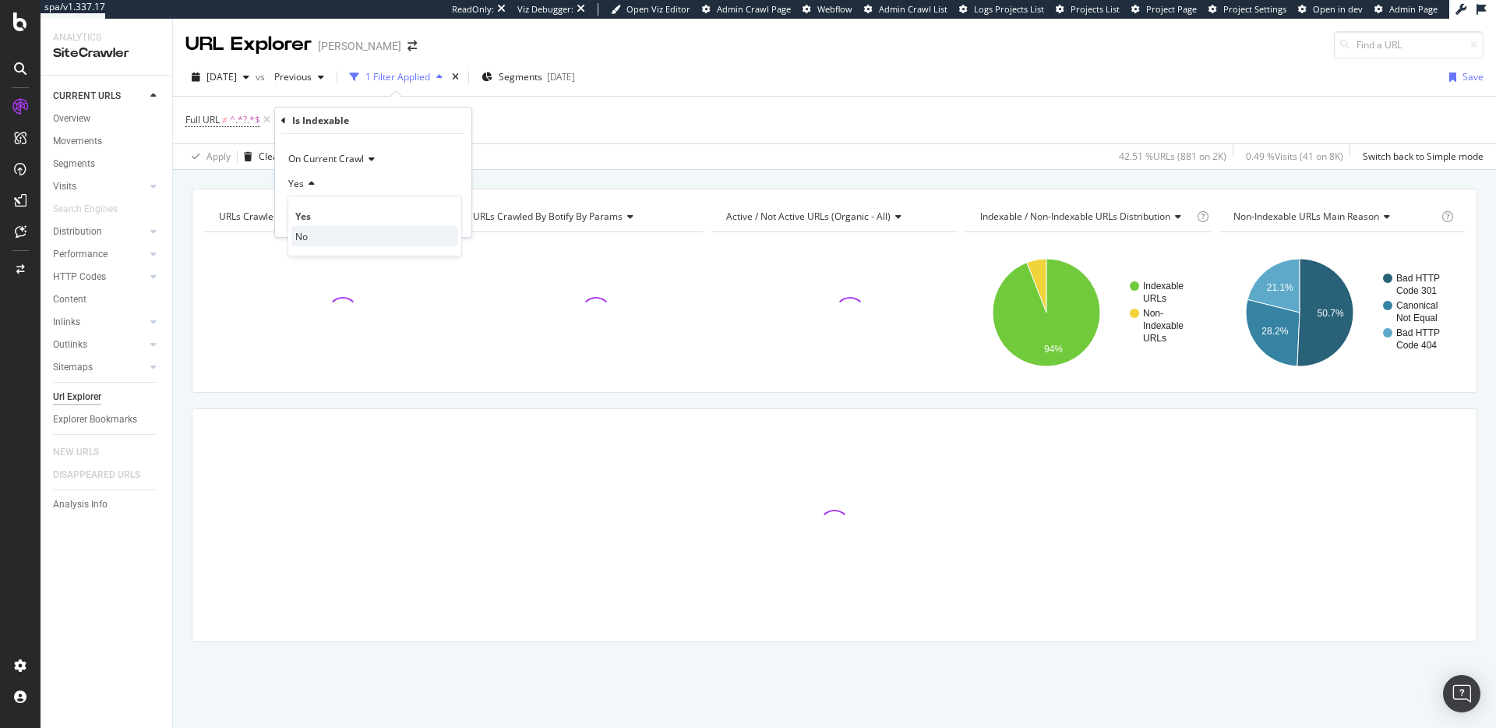
click at [313, 238] on div "No" at bounding box center [374, 236] width 167 height 20
click at [447, 217] on div "Apply" at bounding box center [447, 216] width 24 height 13
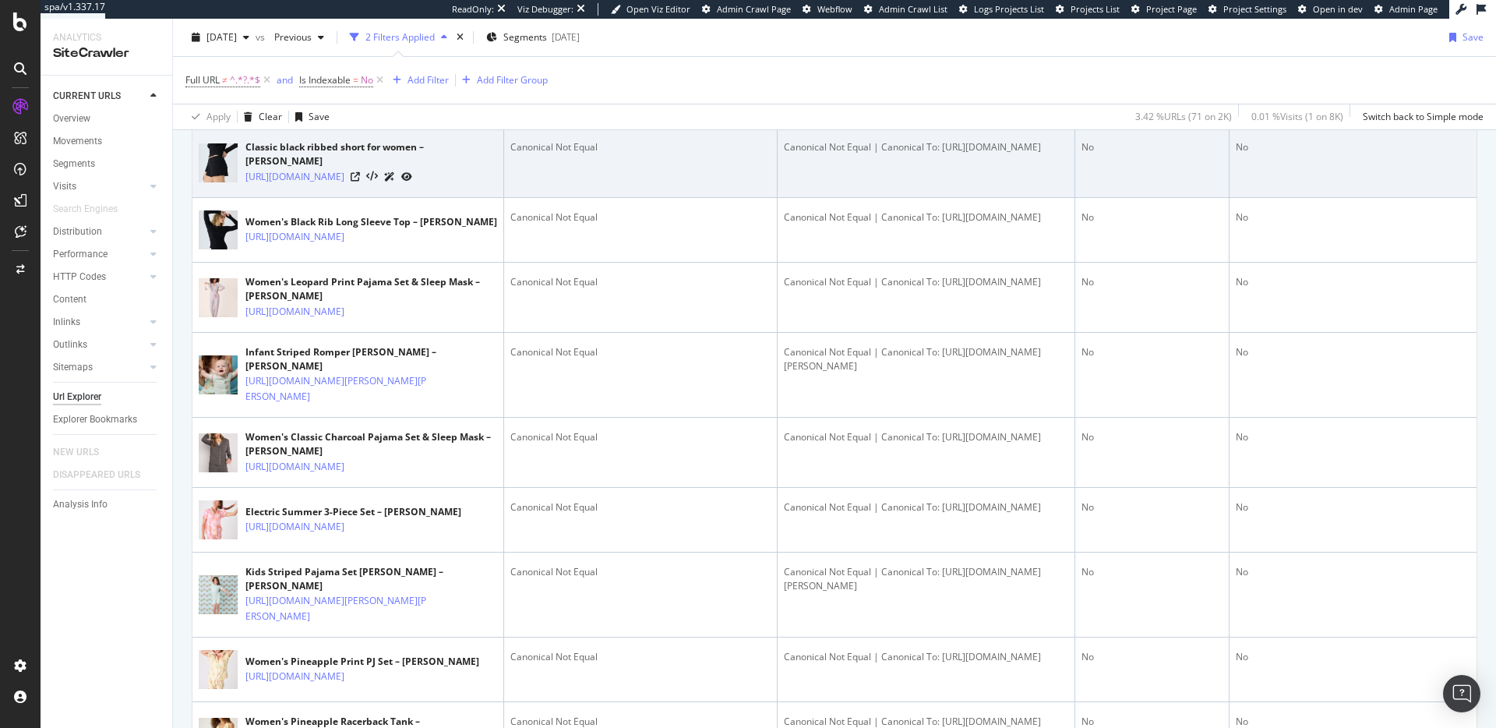
scroll to position [553, 0]
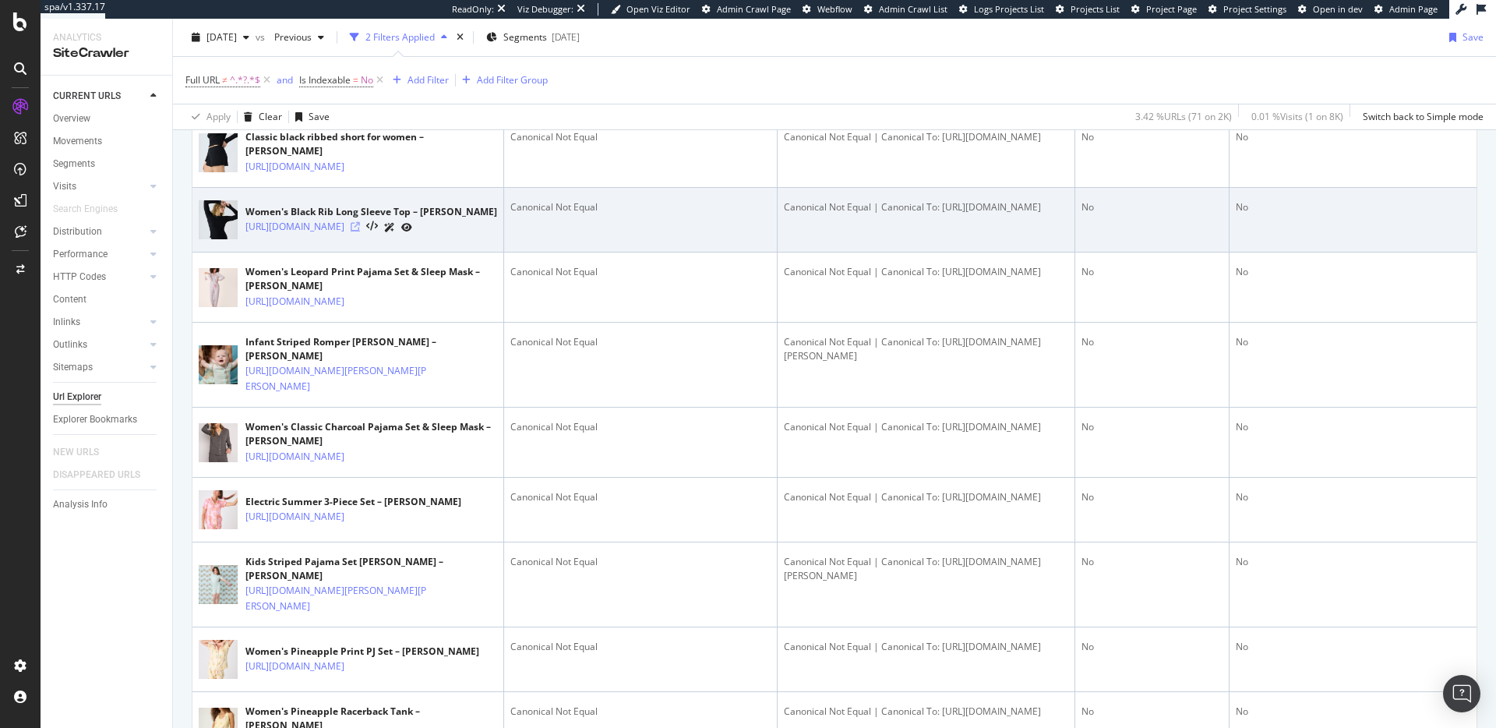
click at [360, 231] on icon at bounding box center [355, 226] width 9 height 9
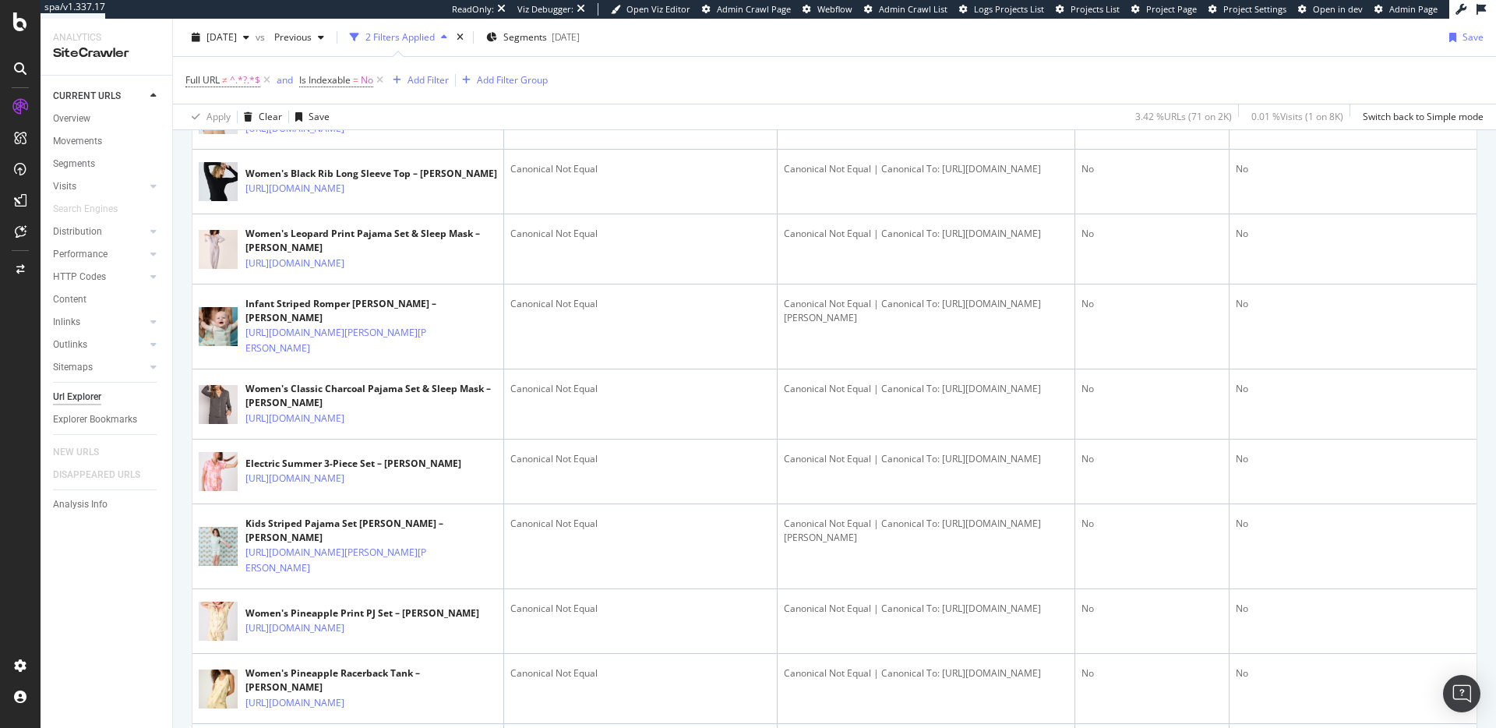
scroll to position [0, 0]
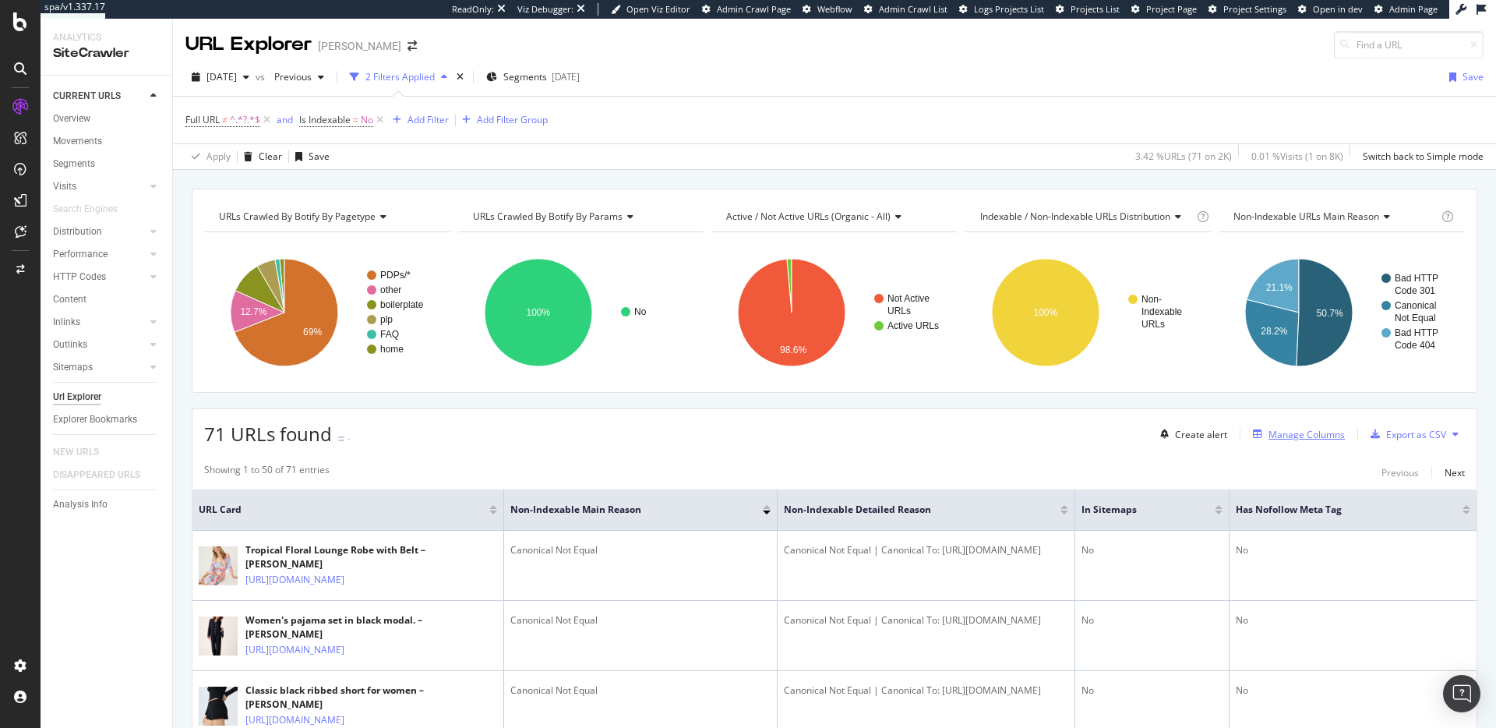
click at [1279, 434] on div "Manage Columns" at bounding box center [1307, 434] width 76 height 13
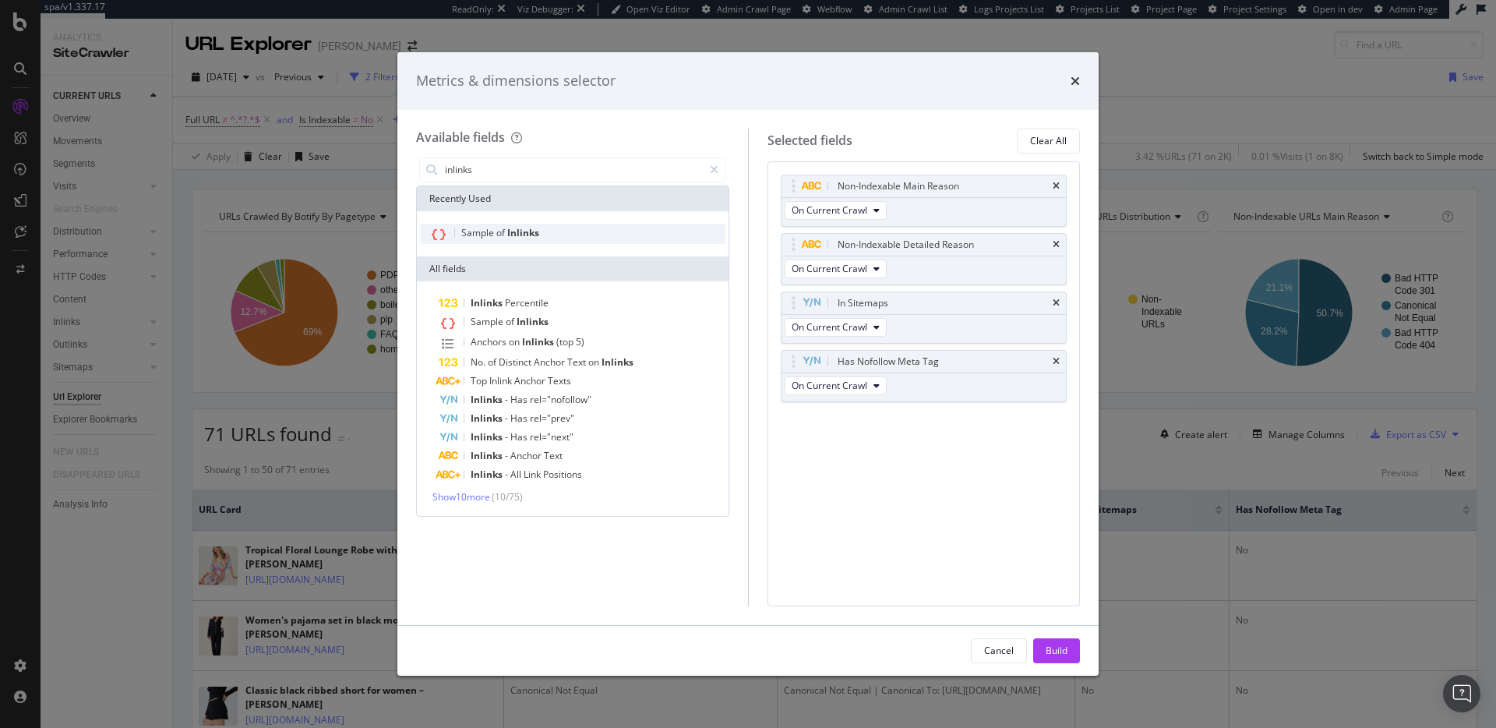
type input "inlinks"
click at [570, 235] on div "Sample of Inlinks" at bounding box center [572, 234] width 305 height 20
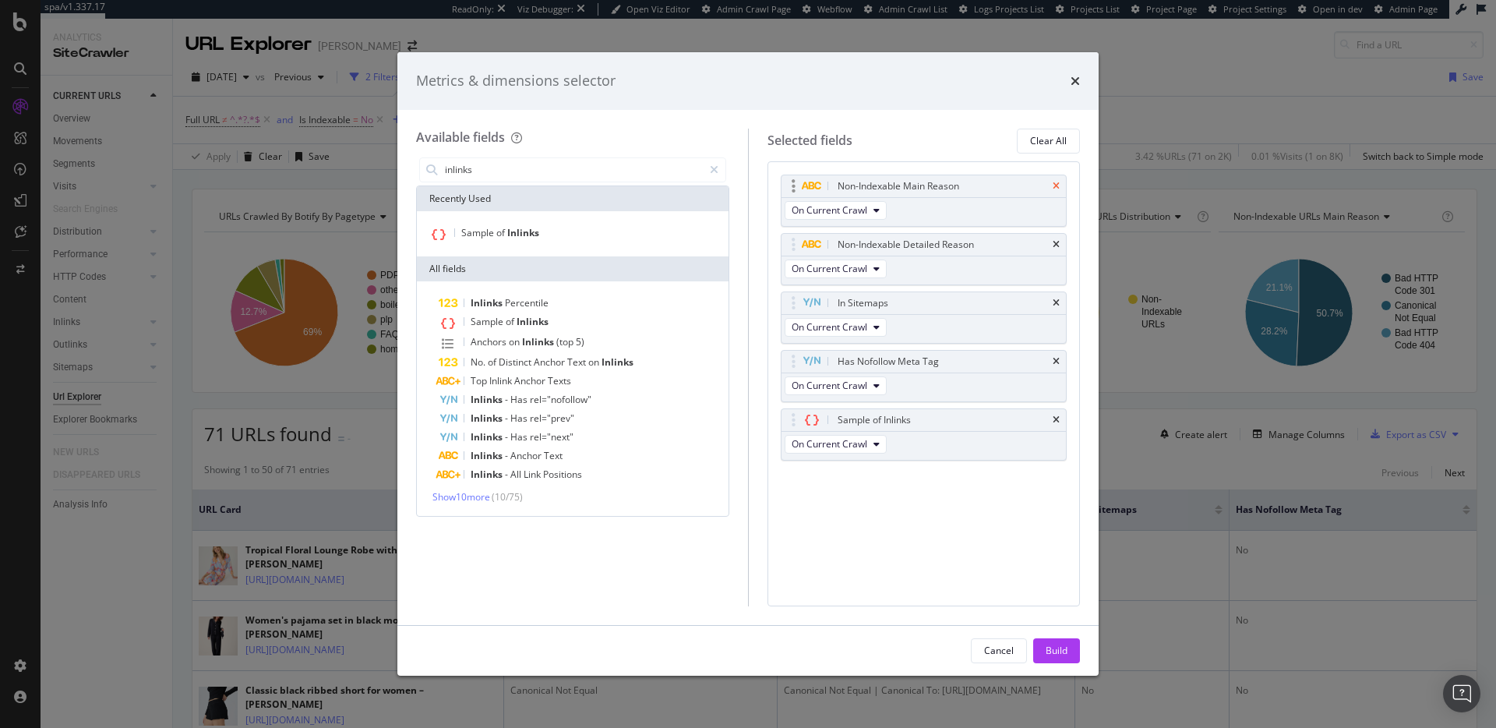
click at [1057, 188] on icon "times" at bounding box center [1056, 186] width 7 height 9
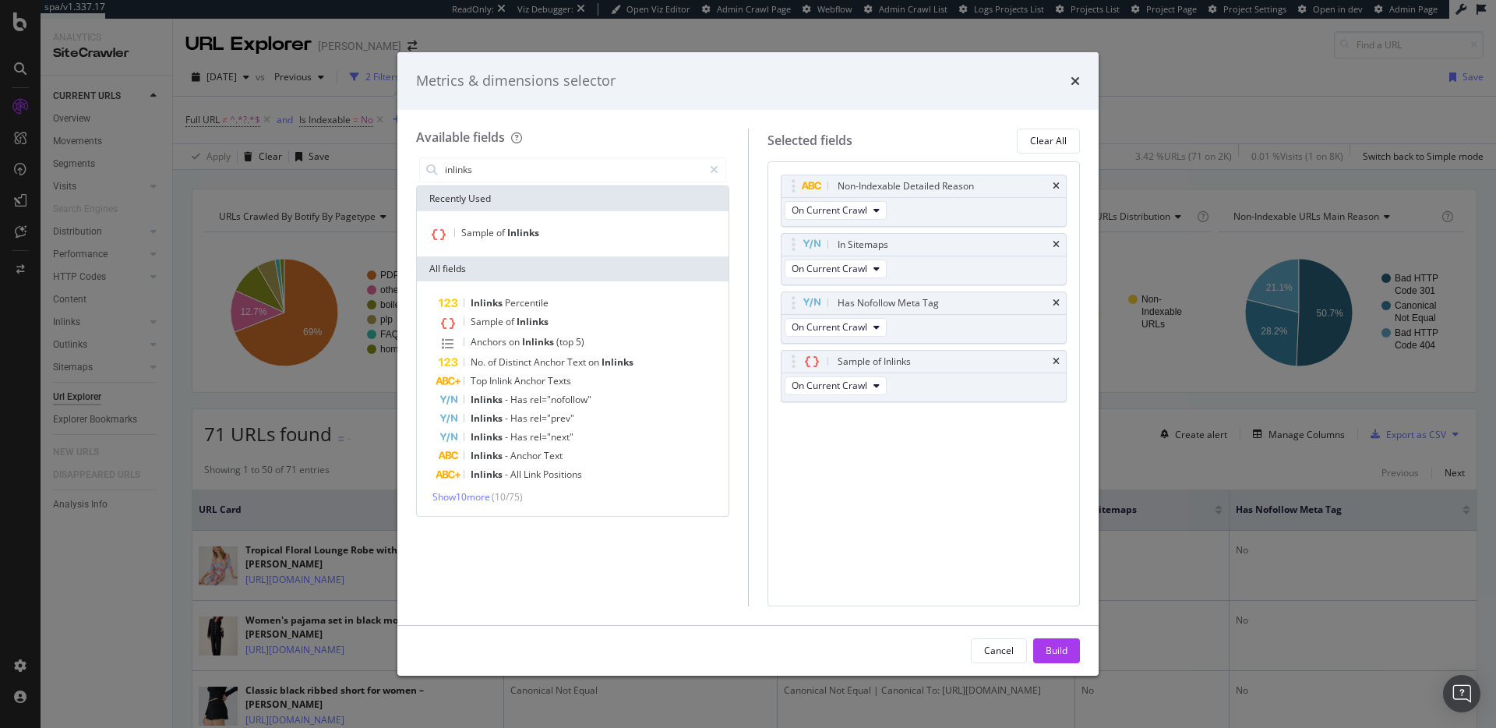
click at [1053, 646] on div "Build" at bounding box center [1057, 650] width 22 height 13
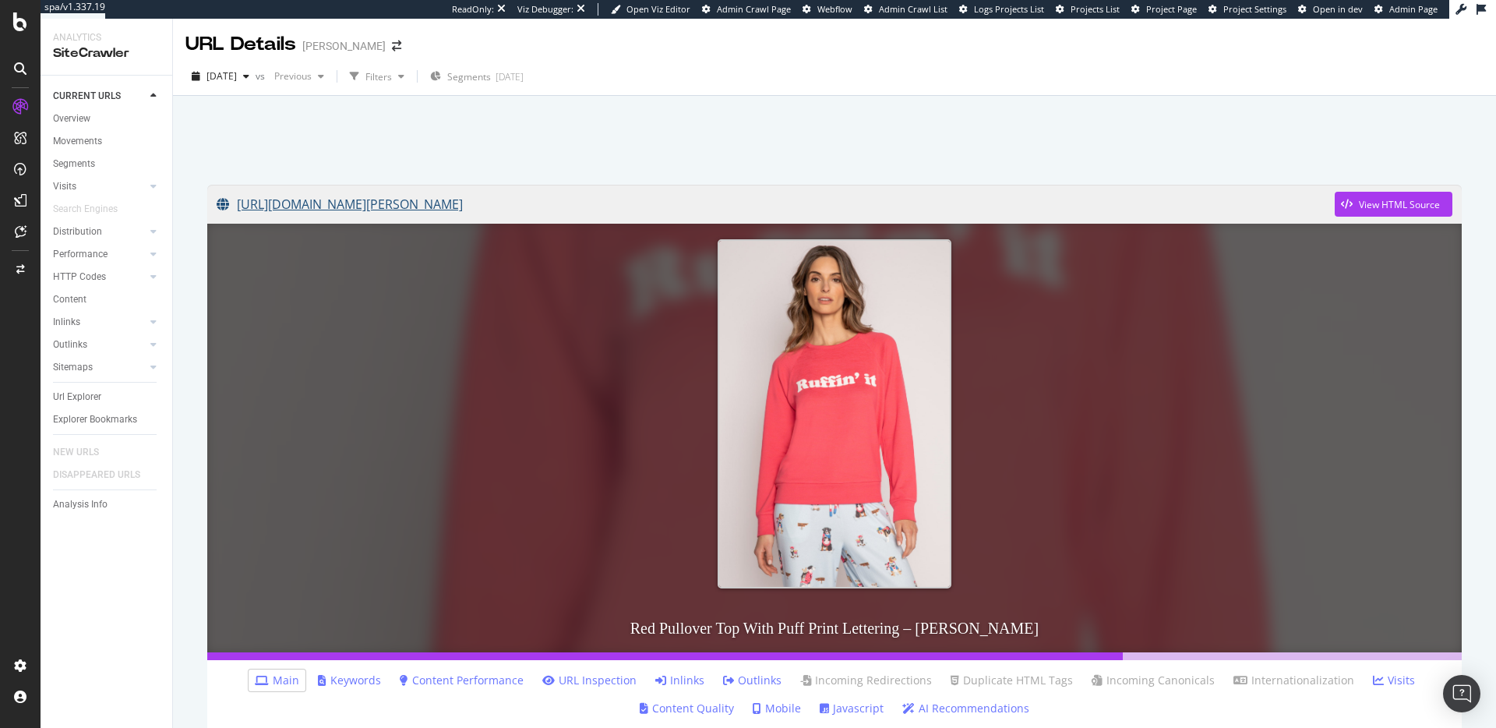
click at [695, 200] on link "[URL][DOMAIN_NAME][PERSON_NAME]" at bounding box center [776, 204] width 1118 height 39
click at [730, 206] on link "[URL][DOMAIN_NAME][PERSON_NAME]" at bounding box center [776, 204] width 1118 height 39
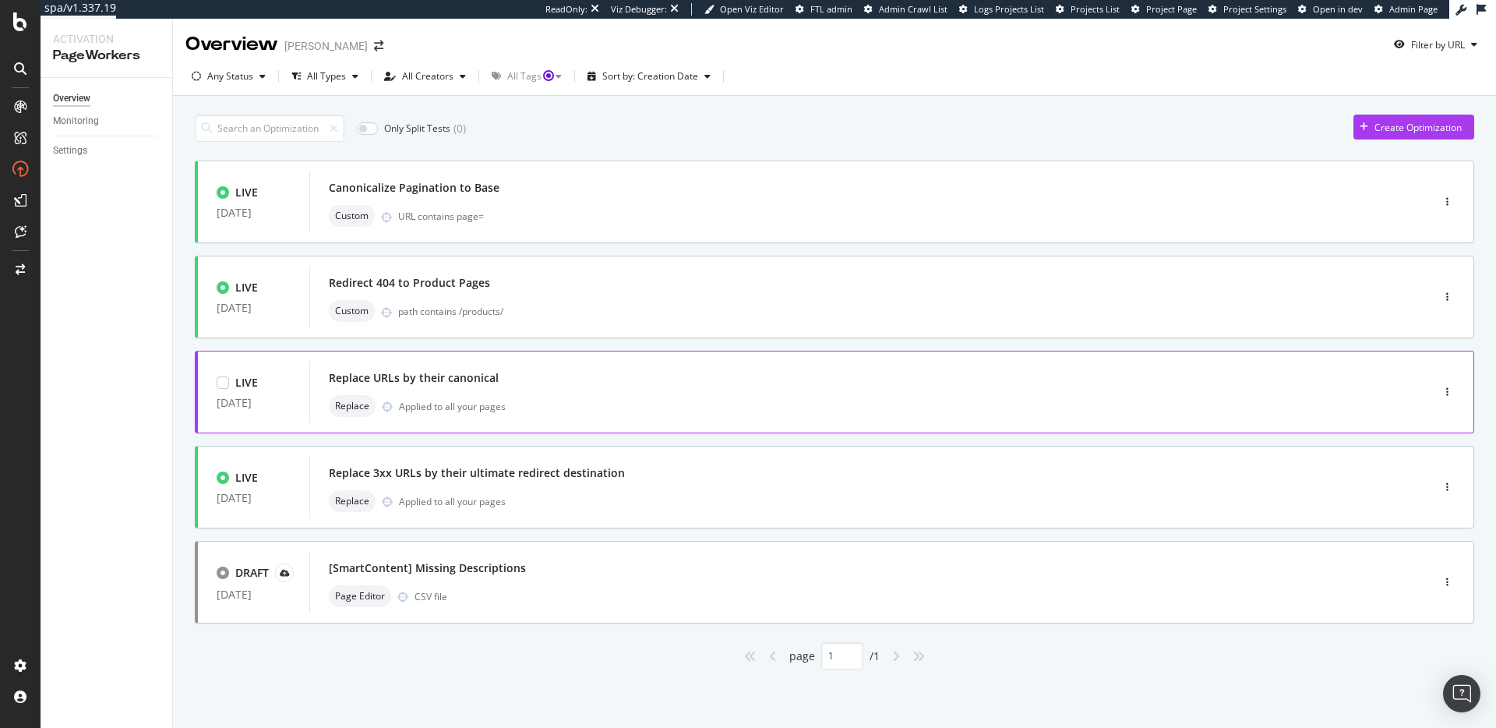
click at [547, 376] on div "Replace URLs by their canonical" at bounding box center [847, 378] width 1036 height 22
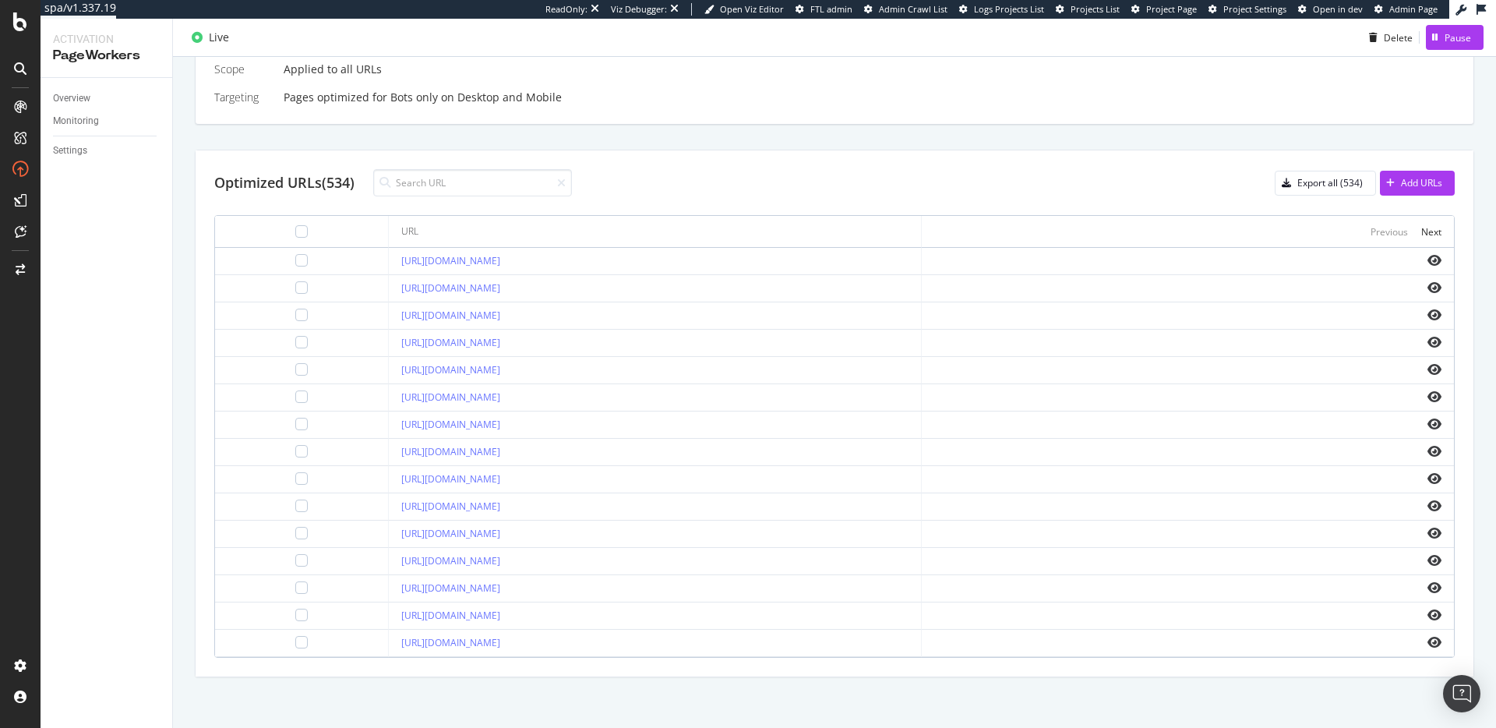
scroll to position [452, 0]
click at [1305, 189] on div "Export all (534)" at bounding box center [1319, 179] width 87 height 22
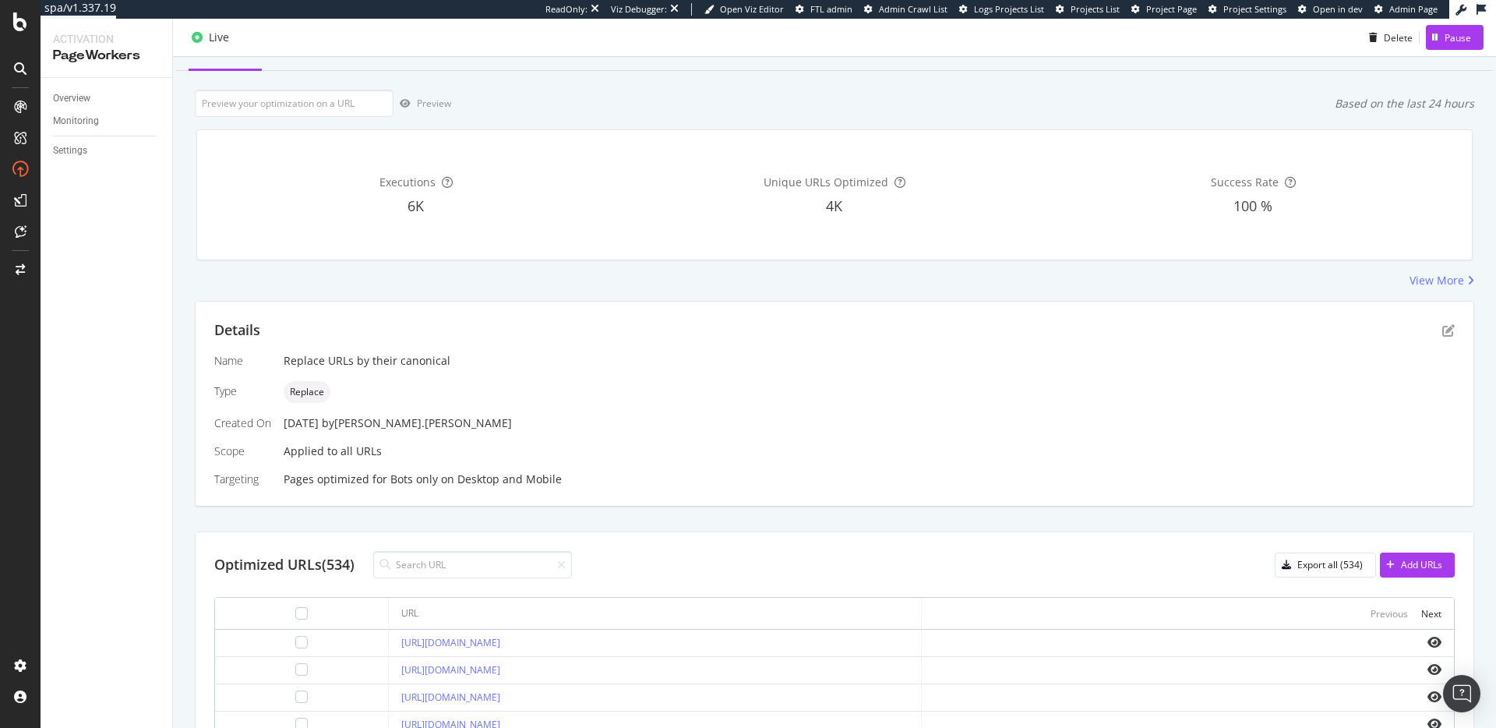
scroll to position [0, 0]
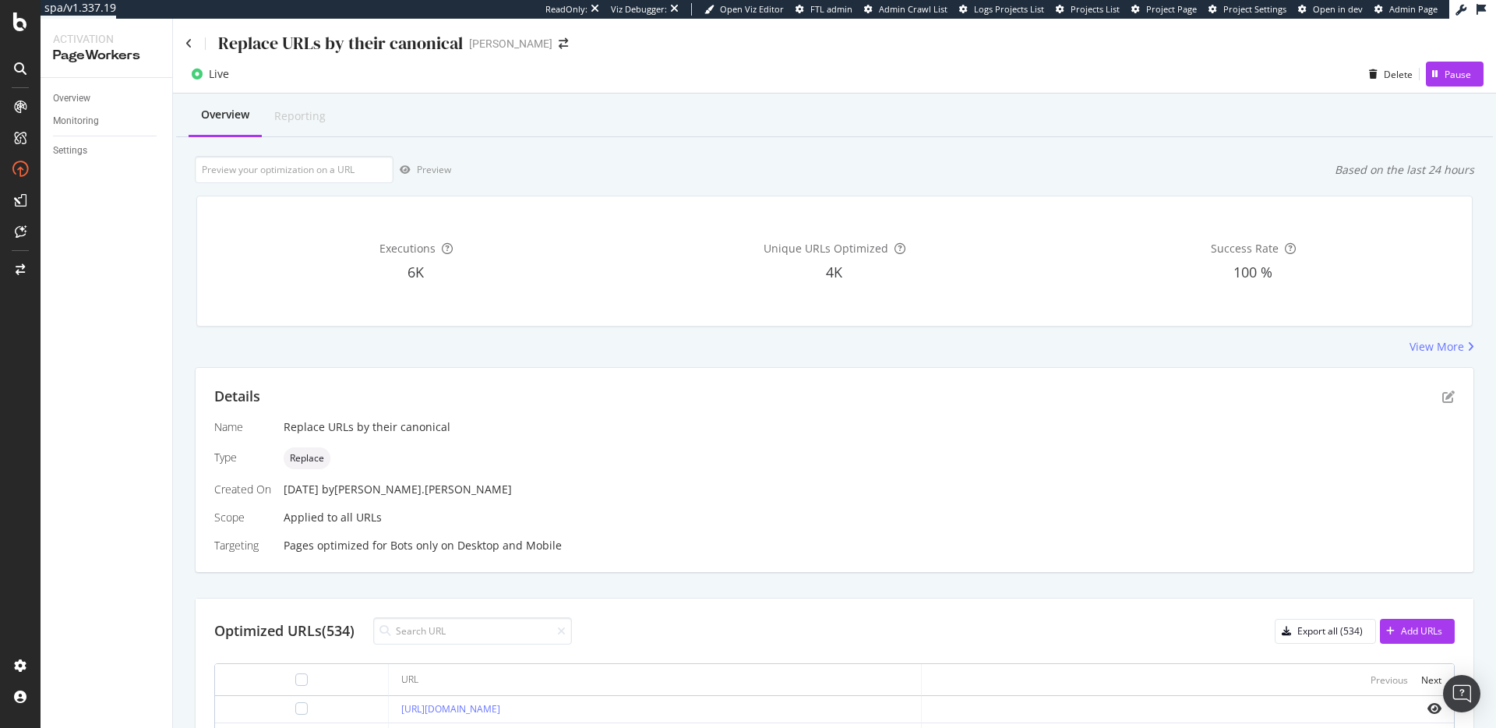
click at [311, 454] on span "Replace" at bounding box center [307, 458] width 34 height 9
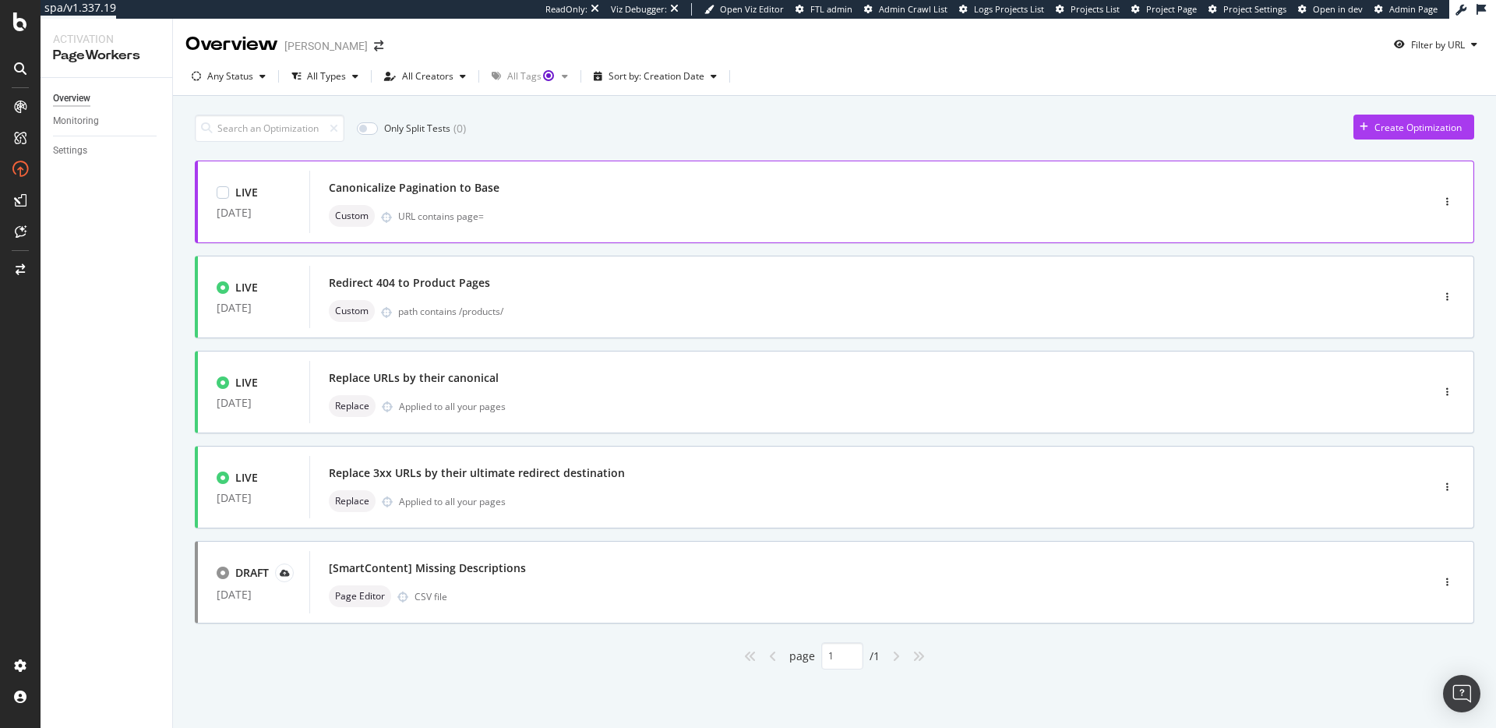
click at [584, 207] on div "Custom URL contains page=" at bounding box center [847, 216] width 1036 height 22
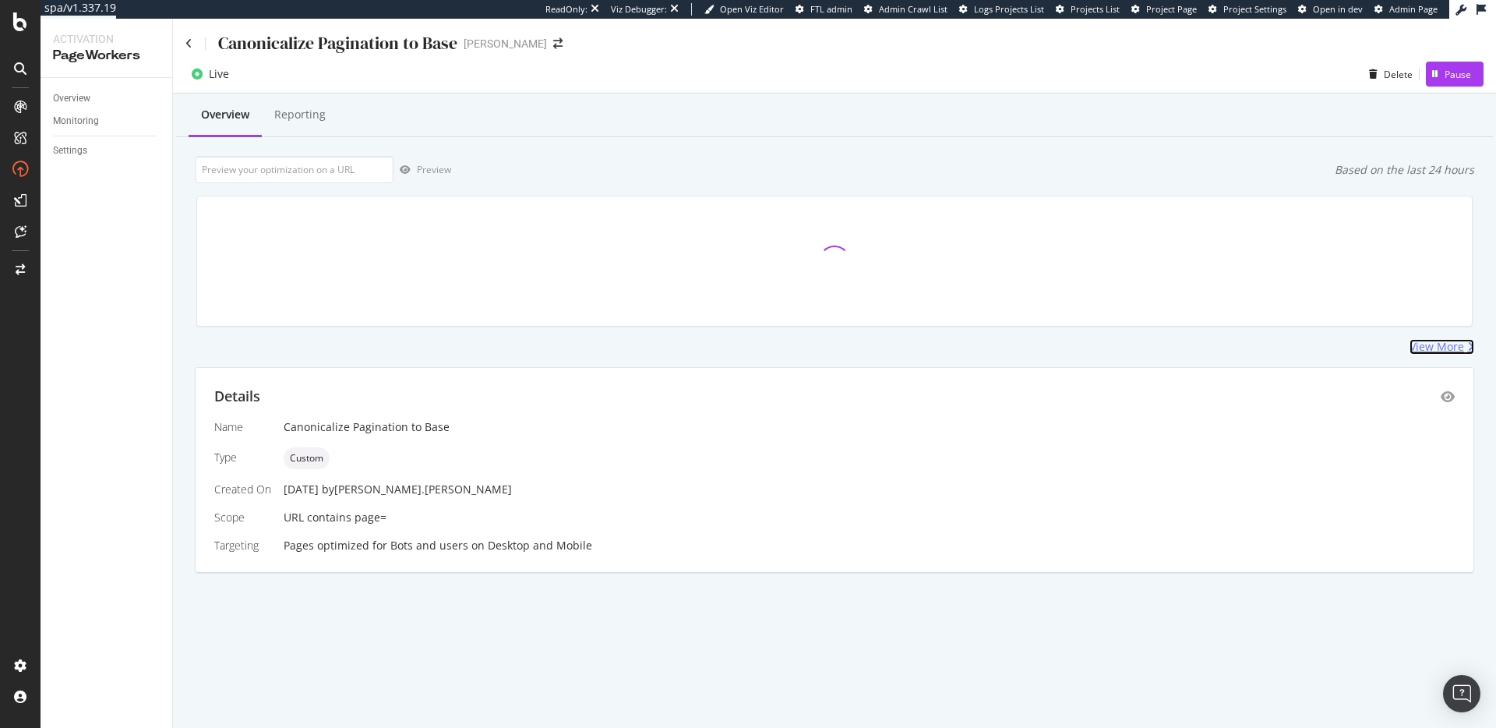
click at [1432, 351] on div "View More" at bounding box center [1437, 347] width 55 height 16
click at [1448, 401] on icon "eye" at bounding box center [1448, 396] width 14 height 12
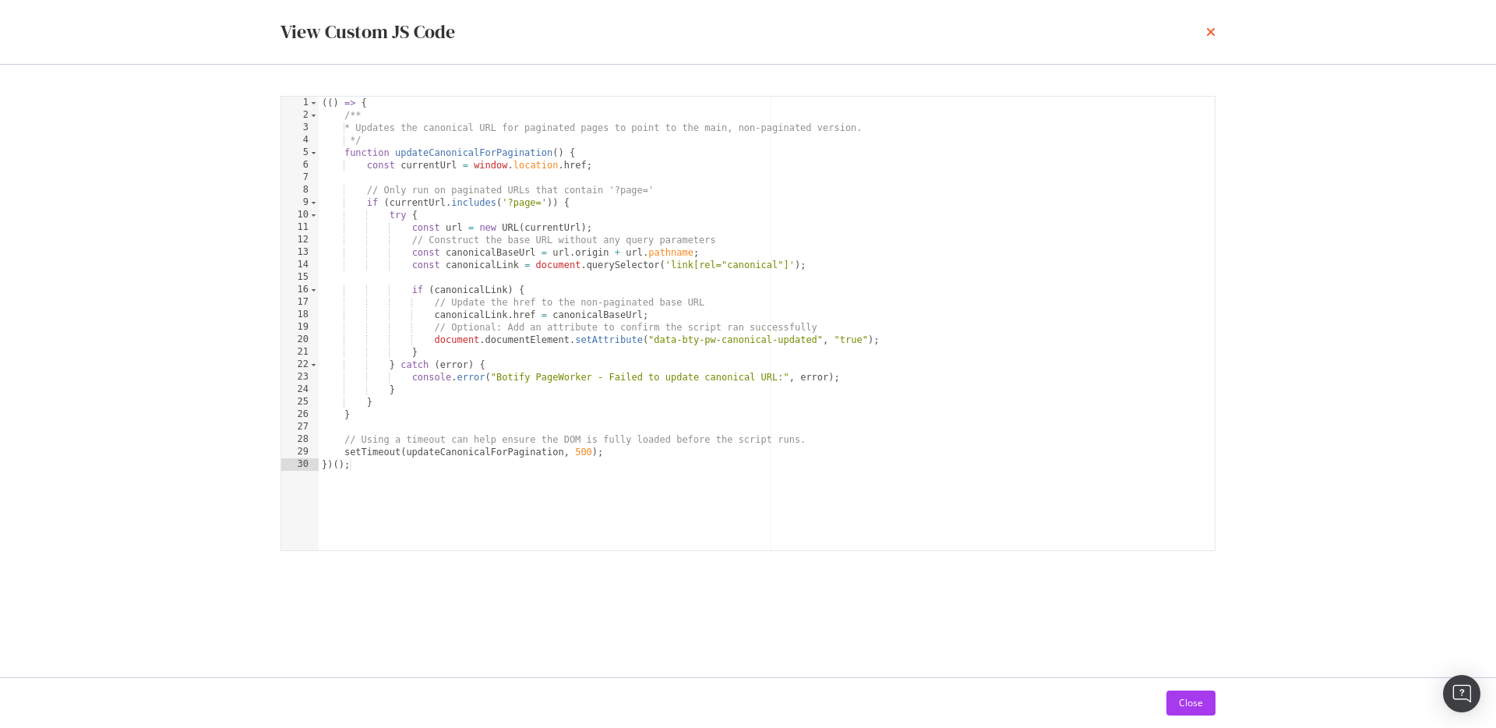
click at [1209, 31] on icon "times" at bounding box center [1210, 32] width 9 height 12
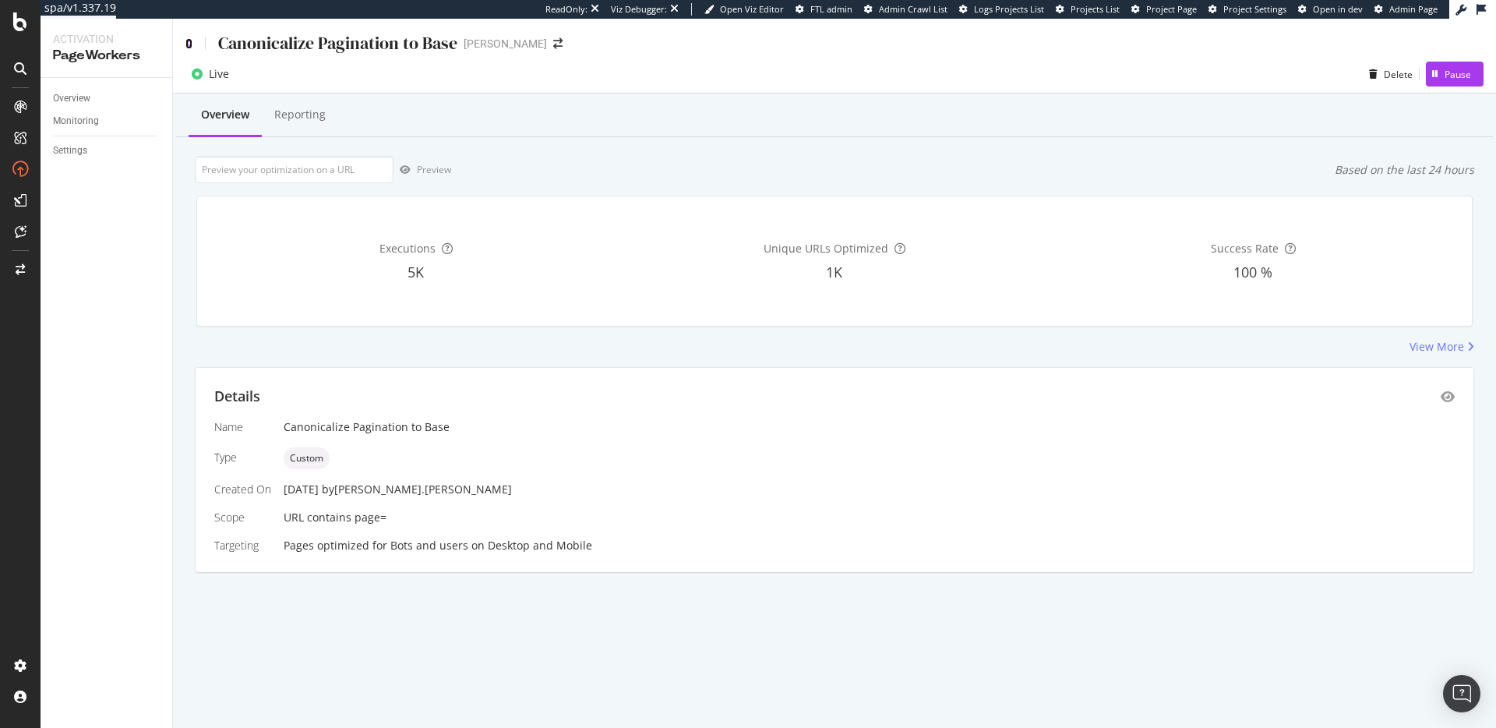
click at [185, 44] on icon at bounding box center [188, 43] width 7 height 11
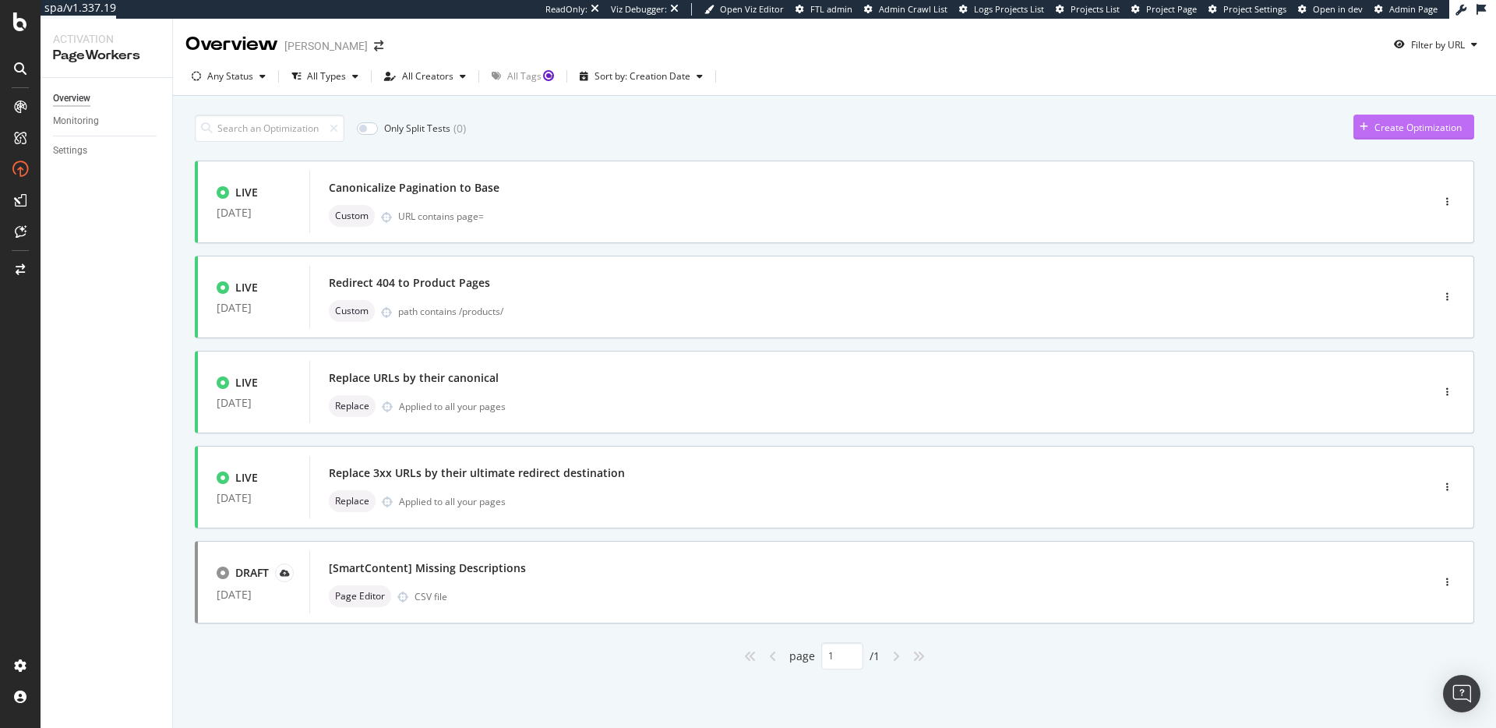
click at [1395, 126] on div "Create Optimization" at bounding box center [1418, 127] width 87 height 13
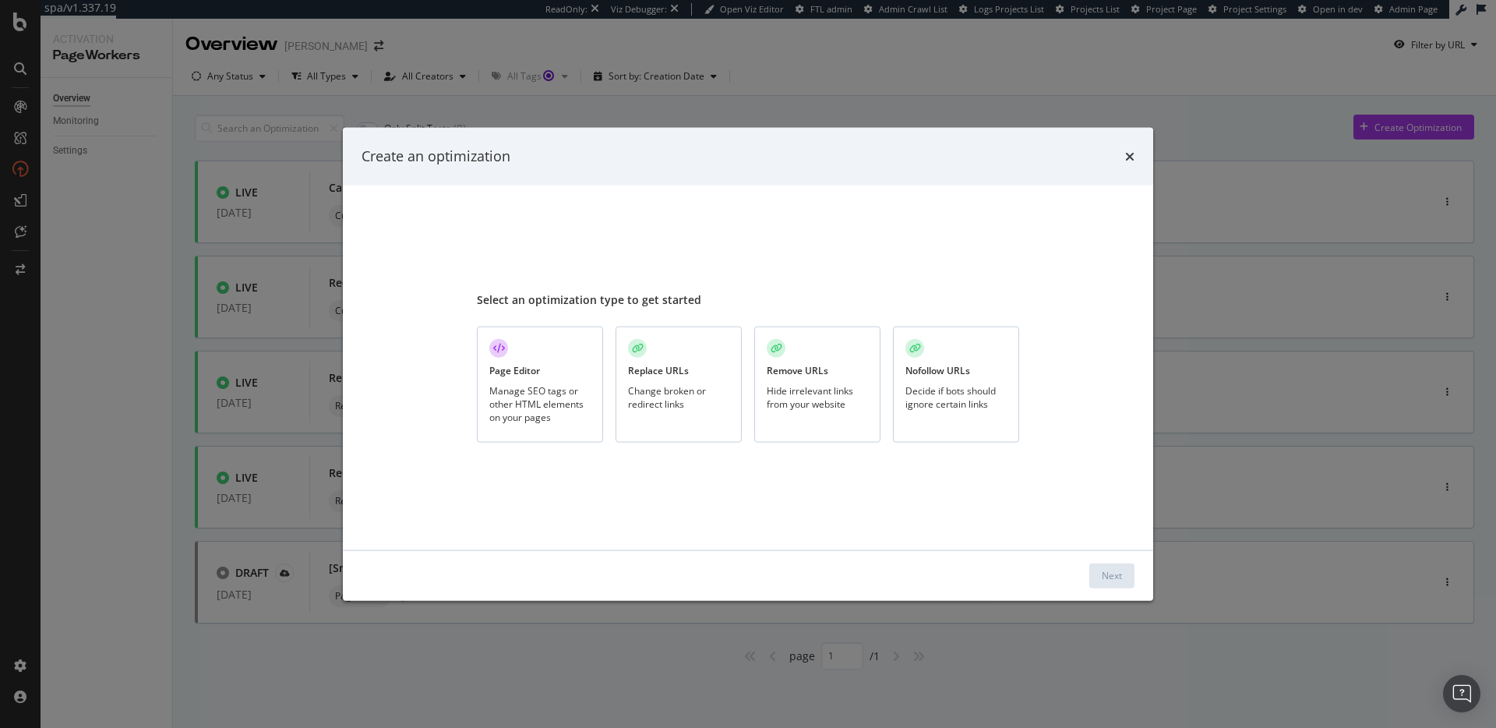
click at [998, 373] on div "Nofollow URLs Decide if bots should ignore certain links" at bounding box center [956, 385] width 126 height 116
click at [1121, 573] on div "Next" at bounding box center [1112, 575] width 20 height 13
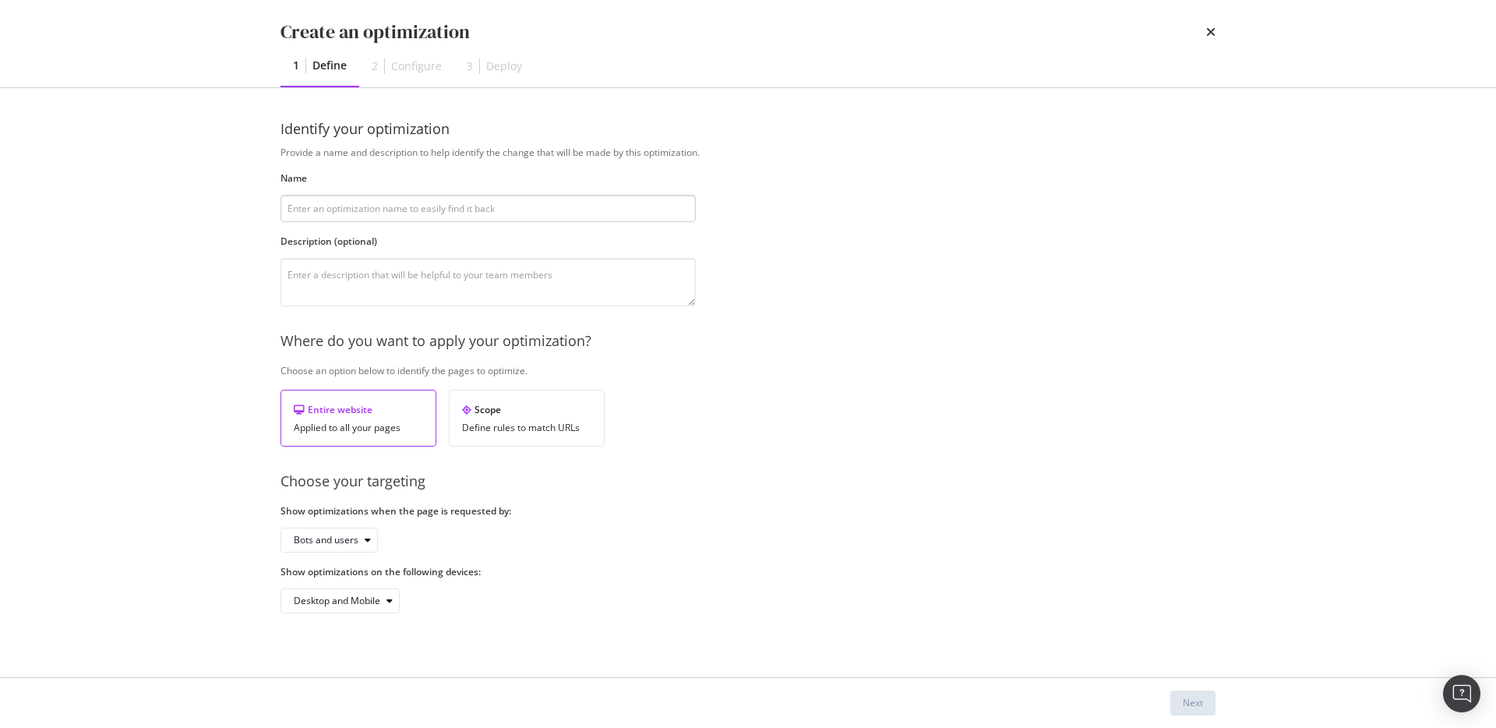
click at [623, 205] on input "modal" at bounding box center [488, 208] width 415 height 27
click at [518, 417] on div "Scope Define rules to match URLs" at bounding box center [527, 418] width 156 height 57
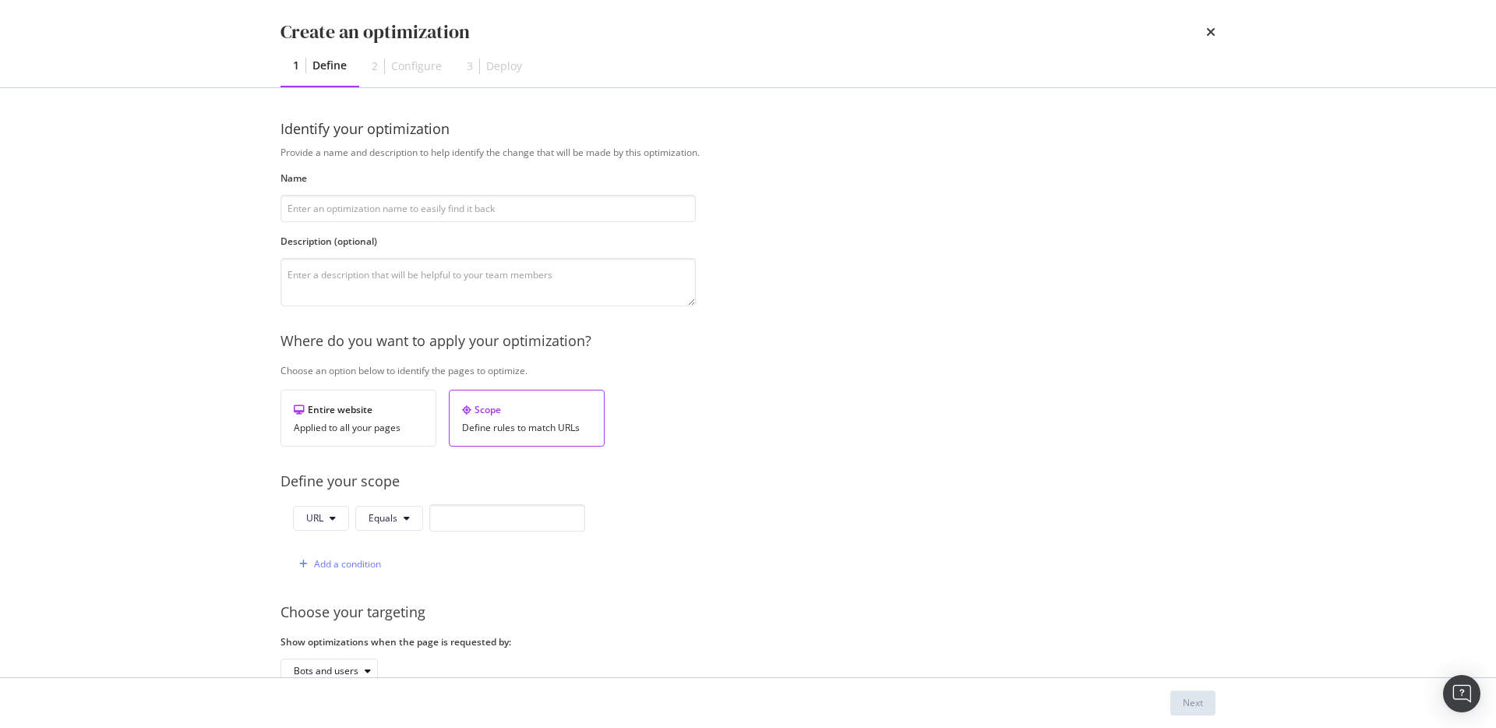
scroll to position [98, 0]
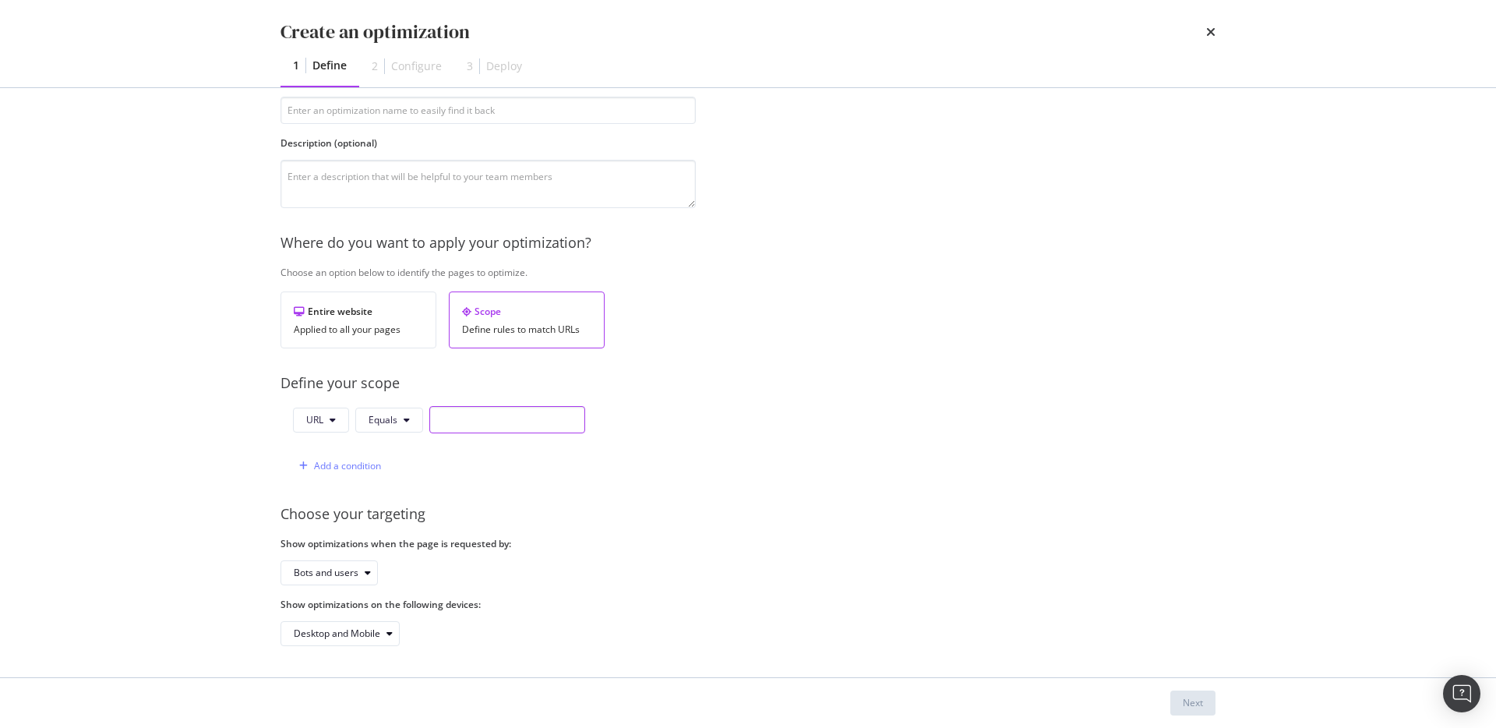
drag, startPoint x: 484, startPoint y: 419, endPoint x: 471, endPoint y: 423, distance: 13.1
click at [482, 420] on input "modal" at bounding box center [507, 419] width 156 height 27
click at [341, 426] on button "URL" at bounding box center [321, 420] width 56 height 25
click at [425, 387] on div "Define your scope" at bounding box center [748, 383] width 935 height 20
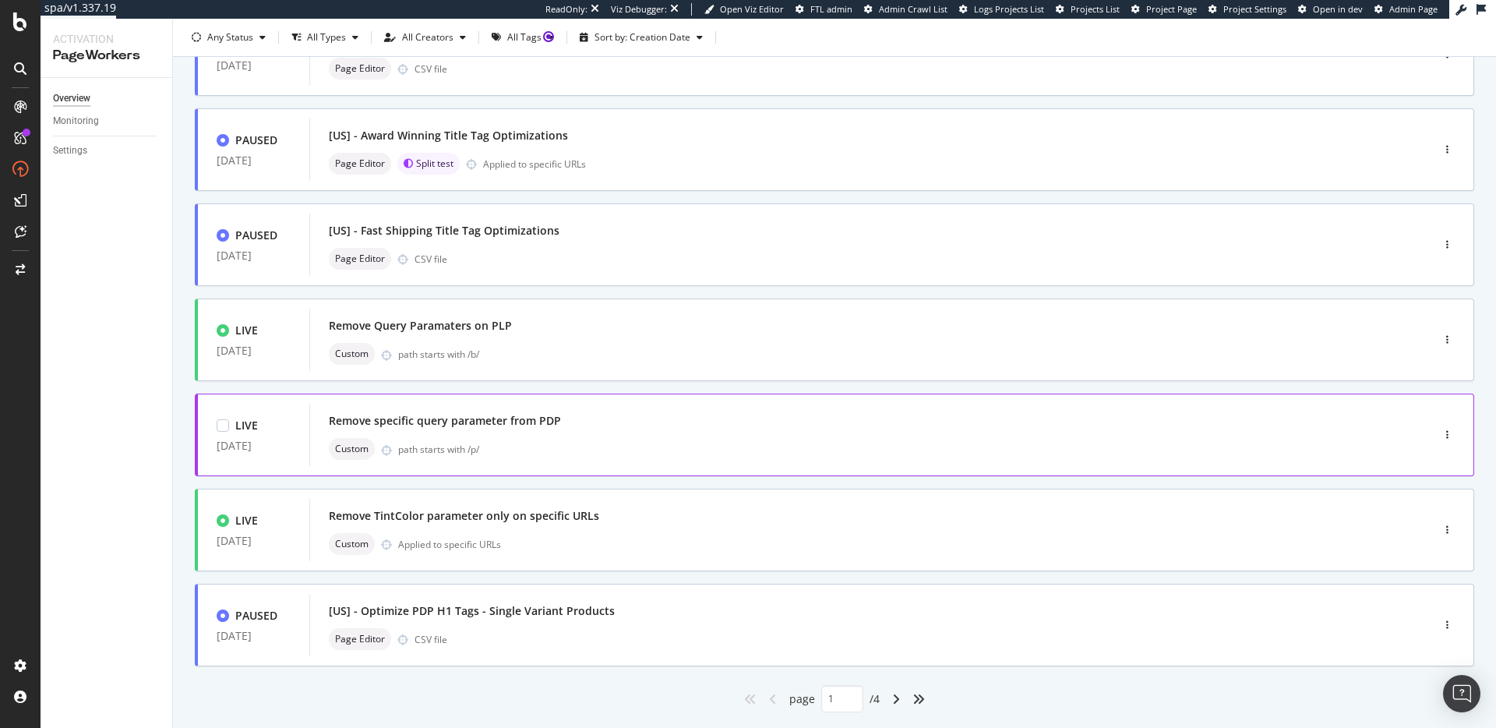
scroll to position [471, 0]
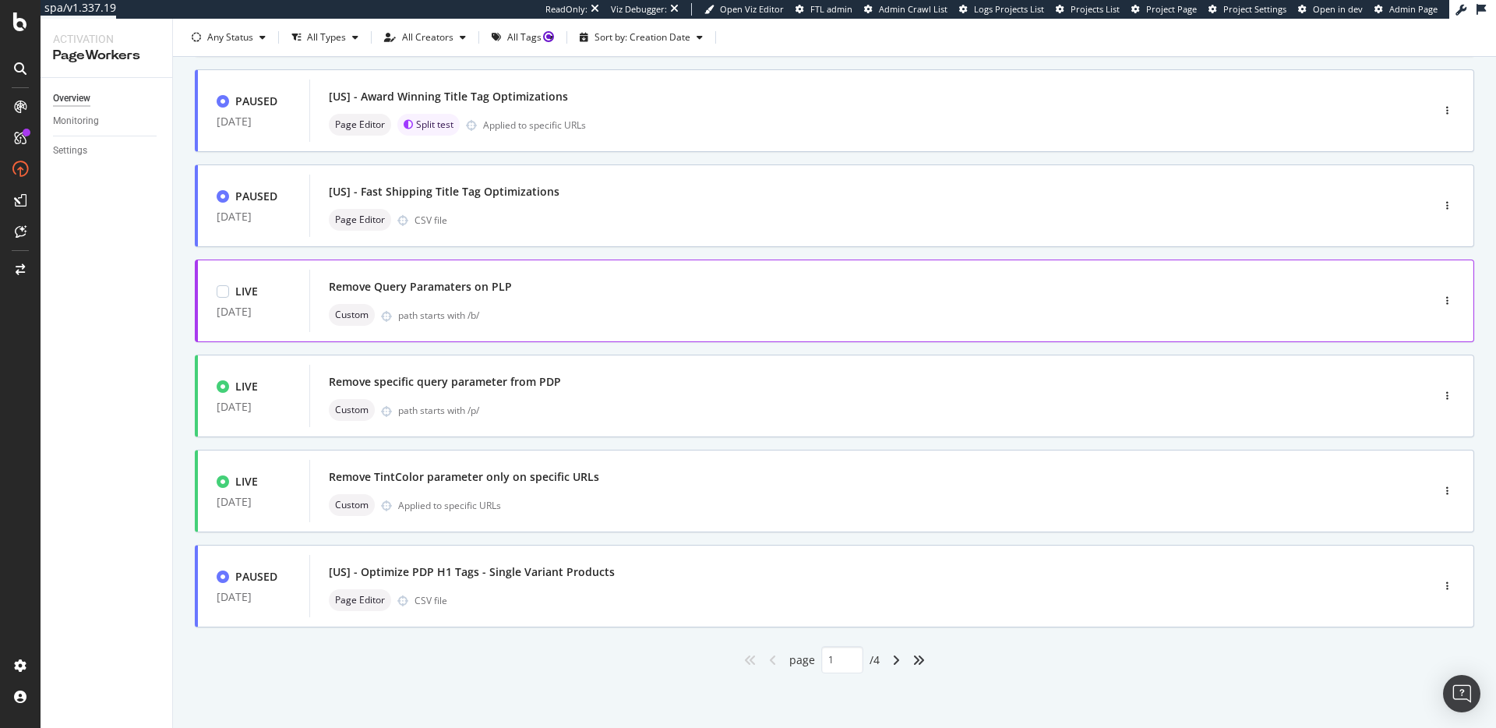
click at [599, 309] on div "path starts with /b/" at bounding box center [881, 315] width 967 height 13
